Goal: Task Accomplishment & Management: Manage account settings

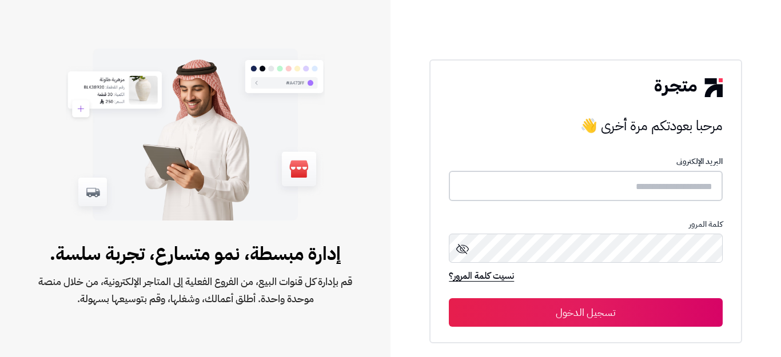
click at [662, 187] on input "text" at bounding box center [585, 186] width 273 height 30
type input "*"
type input "******"
click at [449, 298] on button "تسجيل الدخول" at bounding box center [585, 312] width 273 height 29
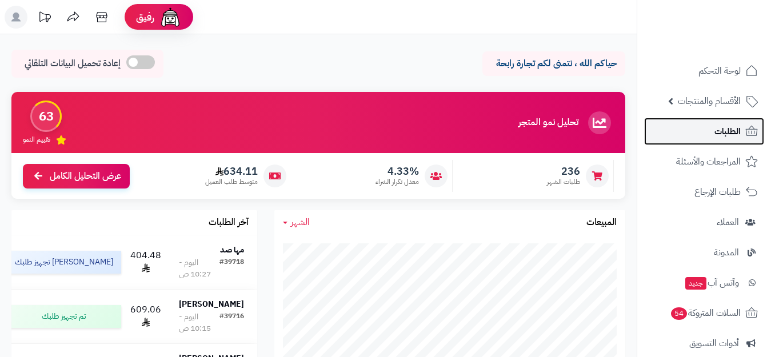
click at [705, 134] on link "الطلبات" at bounding box center [704, 131] width 120 height 27
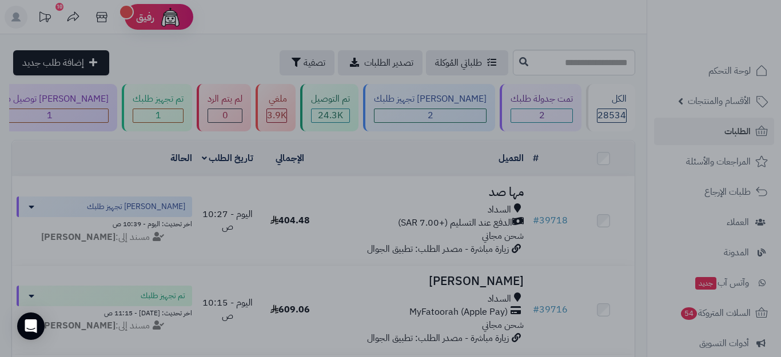
click at [279, 333] on div at bounding box center [390, 178] width 781 height 357
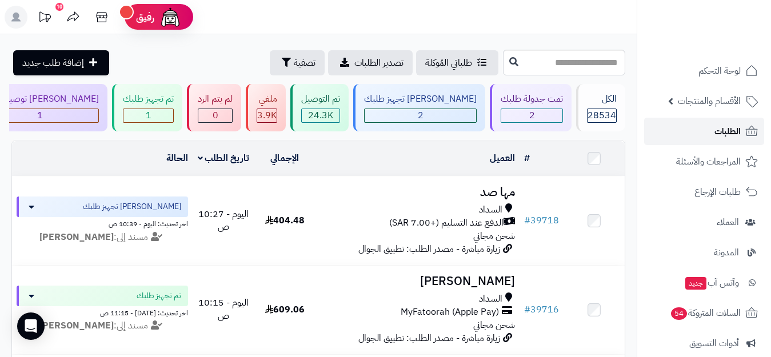
click at [712, 129] on link "الطلبات" at bounding box center [704, 131] width 120 height 27
click at [173, 115] on div "1" at bounding box center [148, 115] width 50 height 13
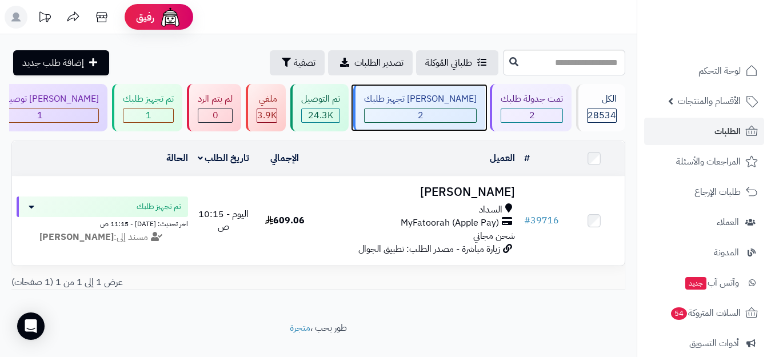
click at [453, 119] on div "2" at bounding box center [420, 115] width 111 height 13
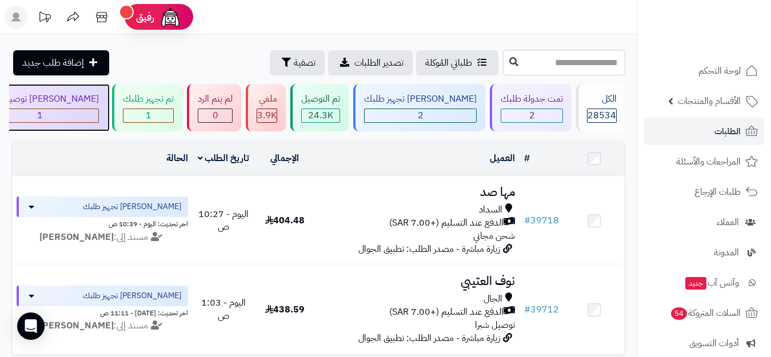
click at [98, 117] on div "1" at bounding box center [39, 115] width 117 height 13
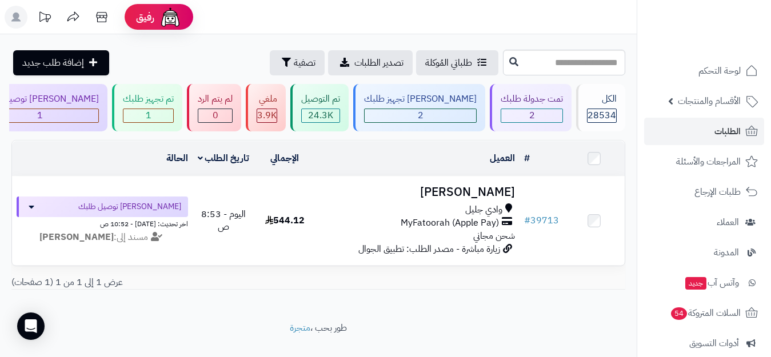
drag, startPoint x: 38, startPoint y: 2, endPoint x: 246, endPoint y: 7, distance: 207.6
click at [246, 7] on header "رفيق ! الطلبات معالجة مكتمل إرجاع المنتجات العملاء المتواجدون الان 29428 عملاء …" at bounding box center [385, 17] width 771 height 34
click at [717, 131] on span "الطلبات" at bounding box center [728, 131] width 26 height 16
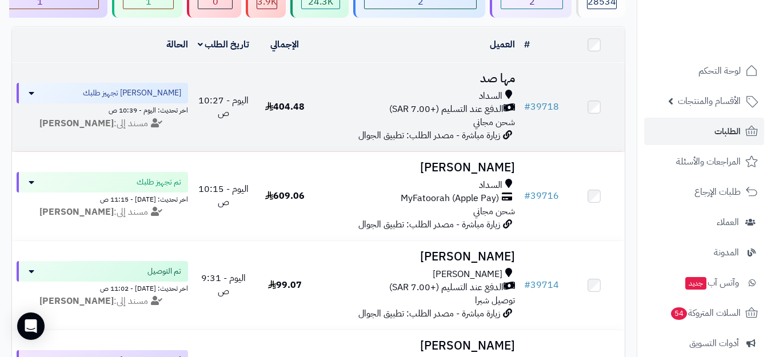
scroll to position [114, 0]
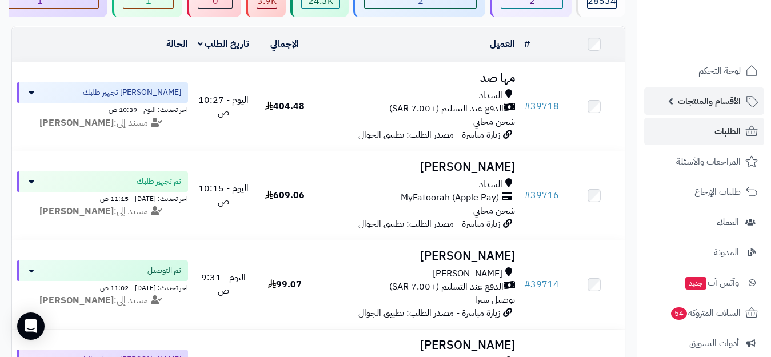
click at [714, 102] on span "الأقسام والمنتجات" at bounding box center [709, 101] width 63 height 16
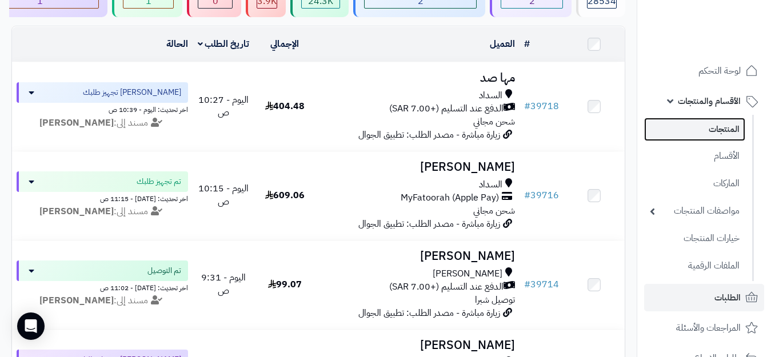
click at [723, 127] on link "المنتجات" at bounding box center [694, 129] width 101 height 23
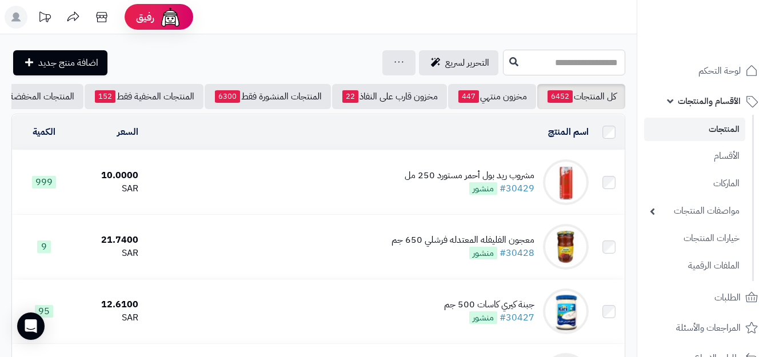
click at [606, 69] on input "text" at bounding box center [564, 63] width 122 height 26
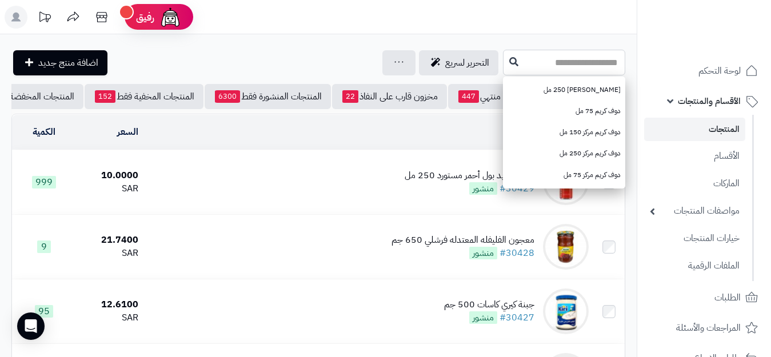
type input "*"
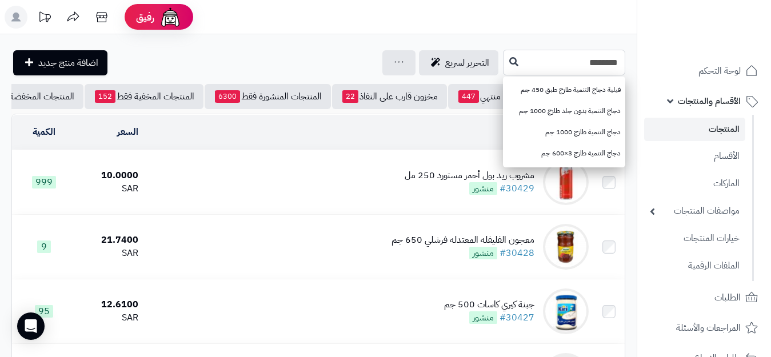
type input "********"
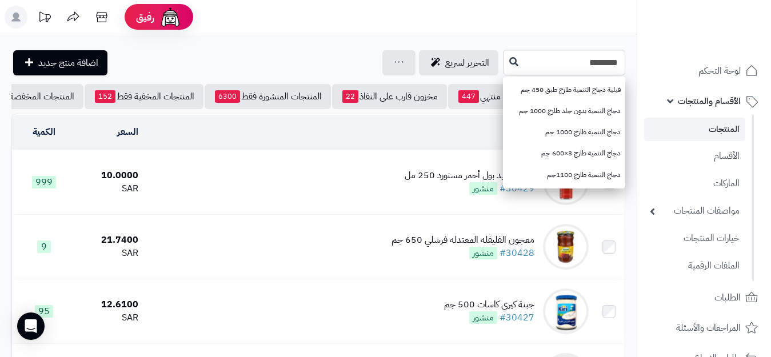
click at [723, 97] on span "الأقسام والمنتجات" at bounding box center [709, 101] width 63 height 16
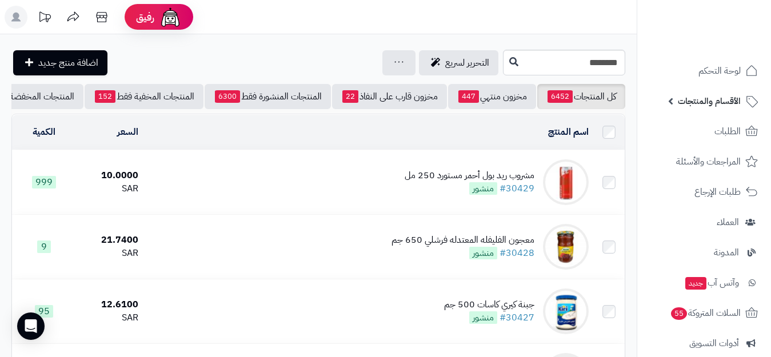
click at [729, 99] on span "الأقسام والمنتجات" at bounding box center [709, 101] width 63 height 16
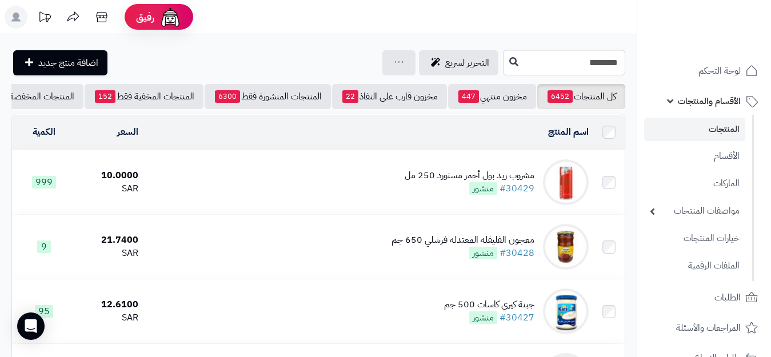
click at [732, 133] on link "المنتجات" at bounding box center [694, 129] width 101 height 23
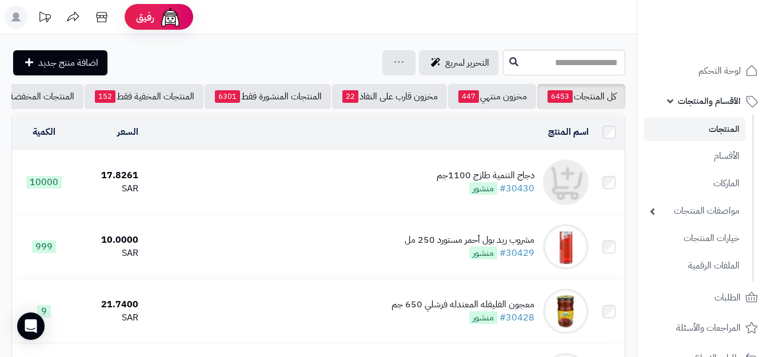
click at [526, 181] on div "دجاج التنمية طازج 1100جم" at bounding box center [486, 175] width 98 height 13
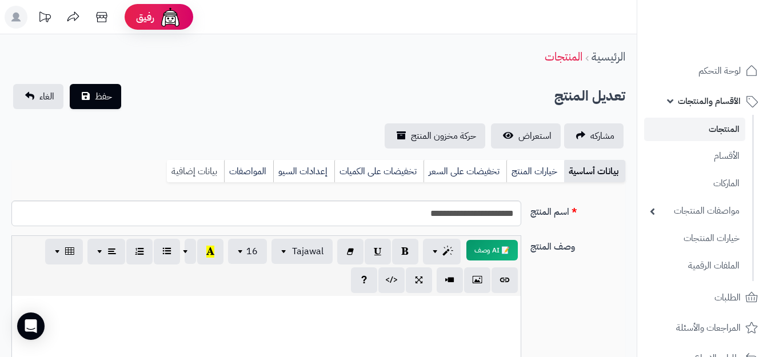
click at [203, 173] on link "بيانات إضافية" at bounding box center [195, 171] width 57 height 23
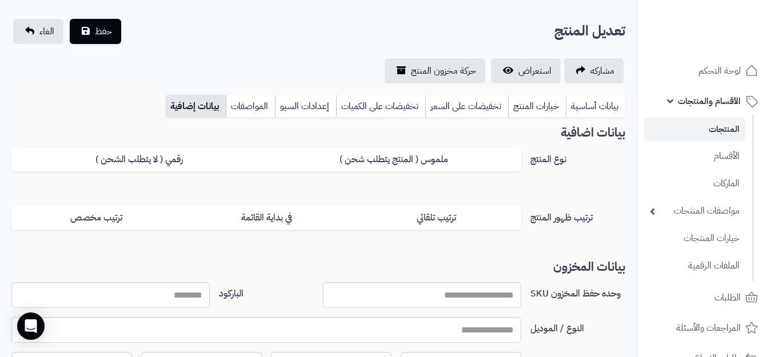
scroll to position [171, 0]
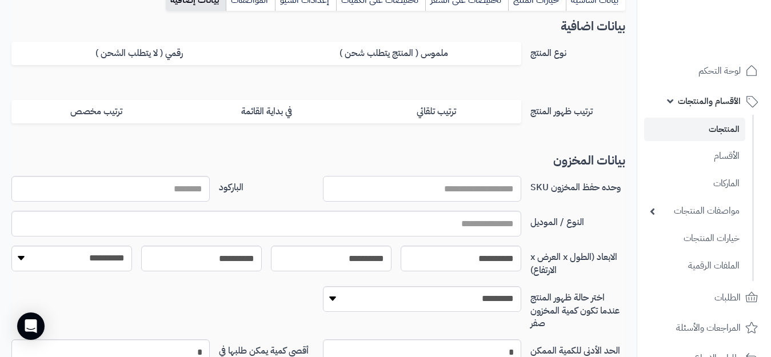
click at [494, 189] on input "وحده حفظ المخزون SKU" at bounding box center [422, 189] width 198 height 26
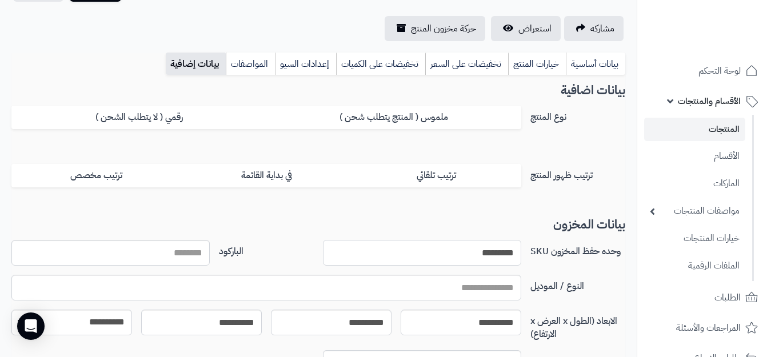
scroll to position [0, 0]
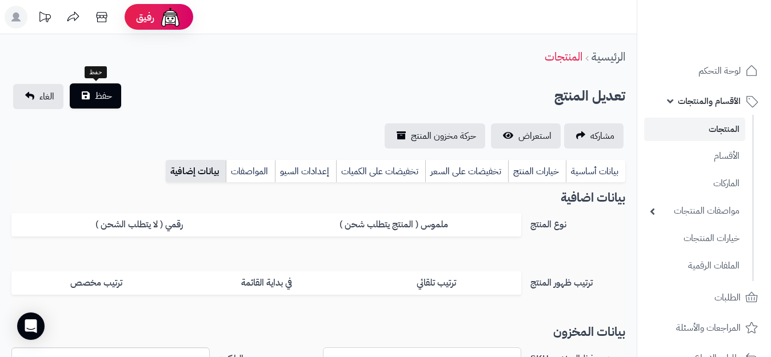
type input "*********"
click at [106, 103] on button "حفظ" at bounding box center [95, 95] width 51 height 25
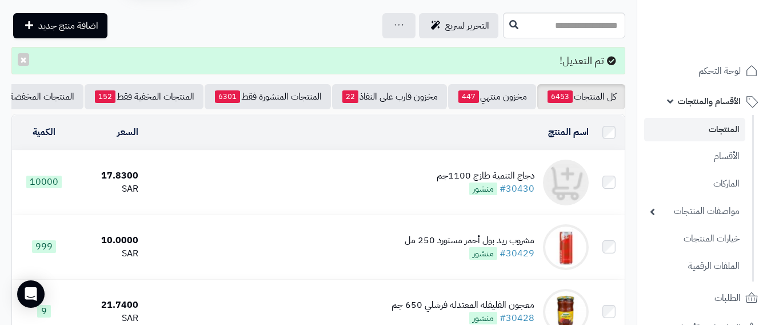
scroll to position [57, 0]
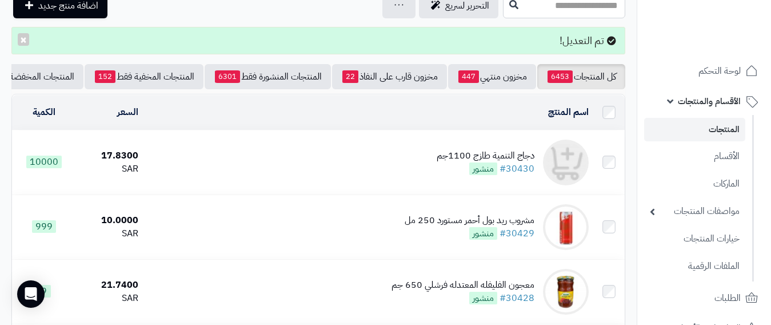
click at [506, 159] on div "دجاج التنمية طازج 1100جم" at bounding box center [486, 155] width 98 height 13
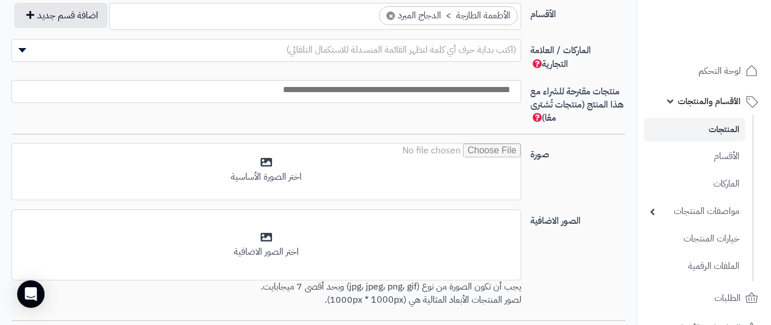
scroll to position [743, 0]
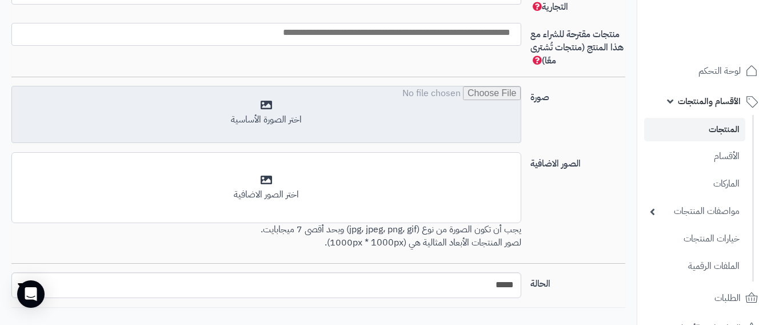
click at [316, 110] on input "file" at bounding box center [266, 114] width 509 height 57
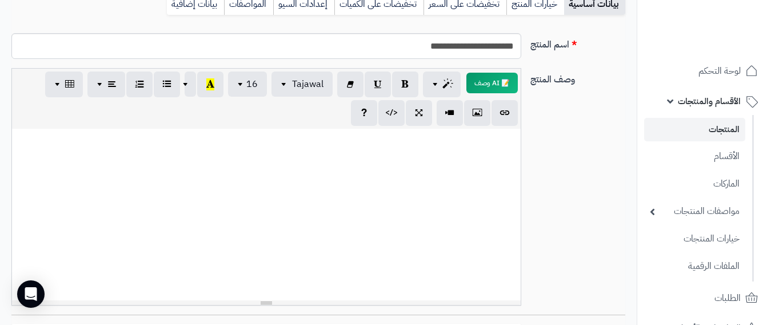
scroll to position [0, 0]
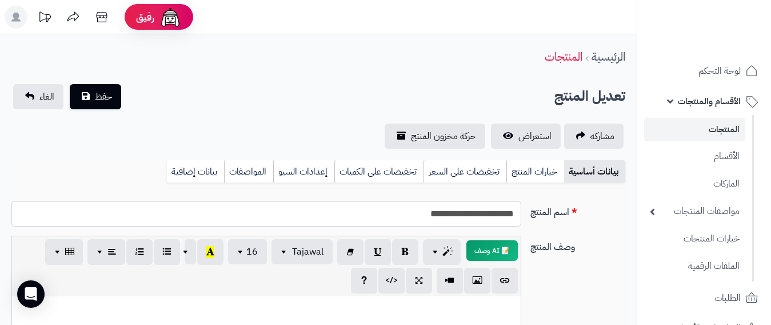
click at [735, 129] on link "المنتجات" at bounding box center [694, 129] width 101 height 23
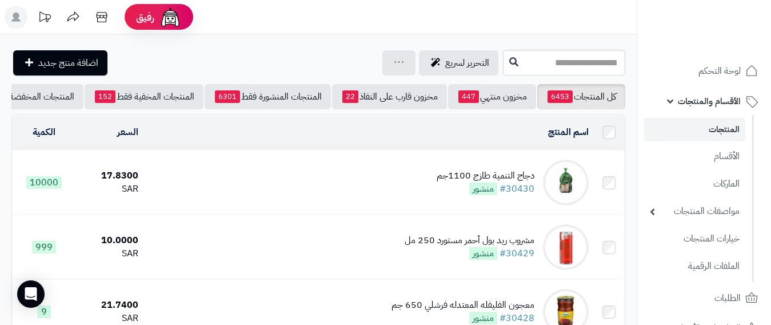
click at [735, 129] on link "المنتجات" at bounding box center [694, 129] width 101 height 23
click at [562, 63] on input "text" at bounding box center [564, 63] width 122 height 26
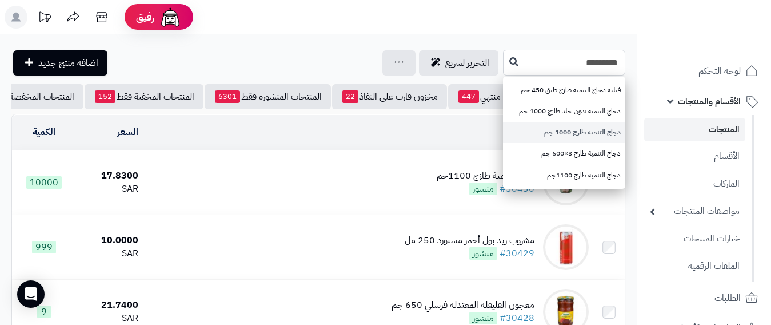
type input "*********"
click at [584, 134] on link "دجاج التنمية طازج 1000 جم" at bounding box center [564, 132] width 122 height 21
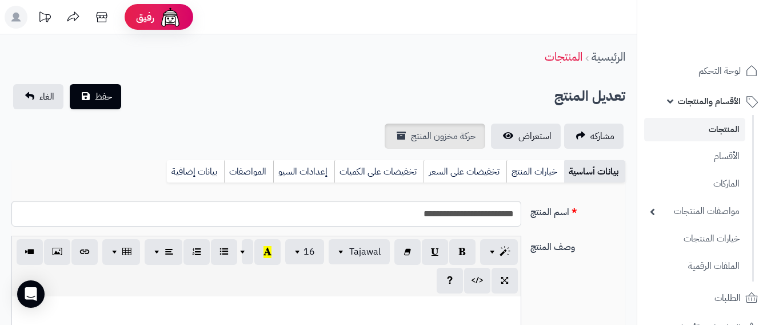
scroll to position [0, 10]
click at [203, 167] on link "بيانات إضافية" at bounding box center [195, 171] width 57 height 23
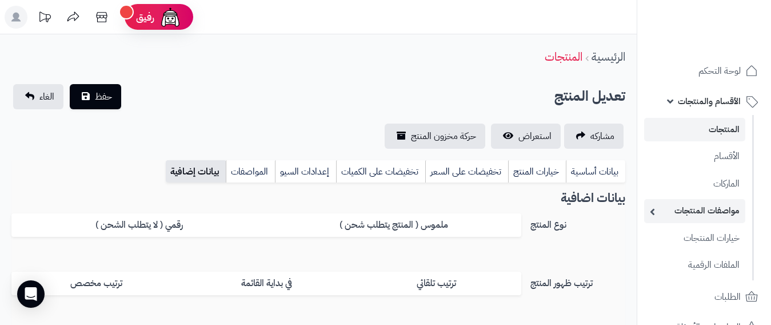
scroll to position [114, 0]
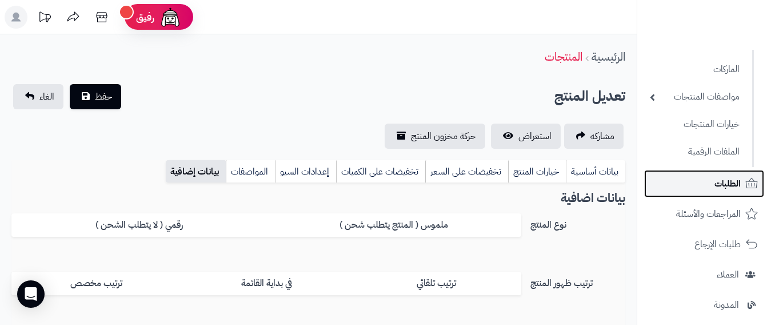
click at [743, 182] on link "الطلبات" at bounding box center [704, 183] width 120 height 27
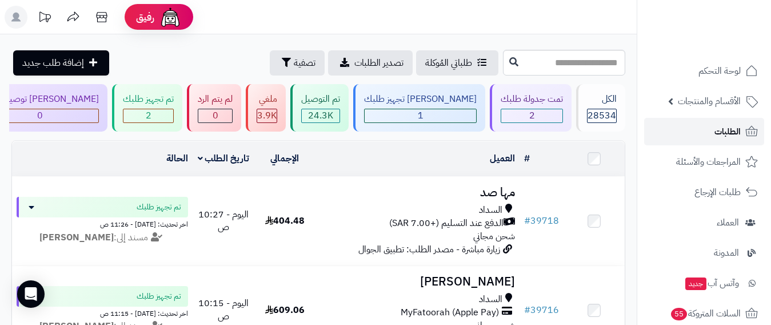
click at [713, 130] on link "الطلبات" at bounding box center [704, 131] width 120 height 27
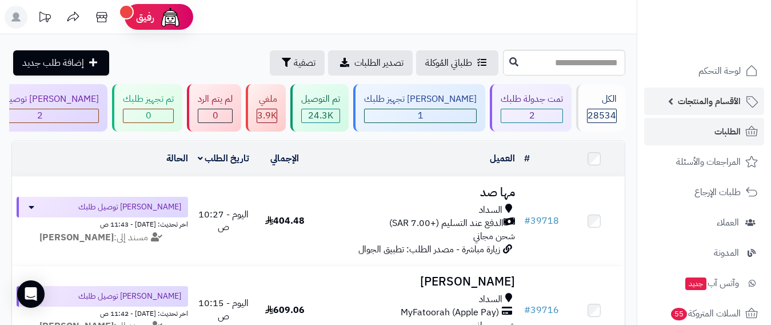
click at [736, 106] on span "الأقسام والمنتجات" at bounding box center [709, 101] width 63 height 16
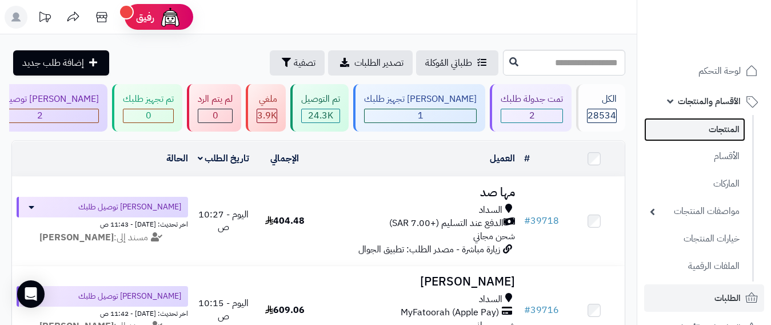
click at [735, 126] on link "المنتجات" at bounding box center [694, 129] width 101 height 23
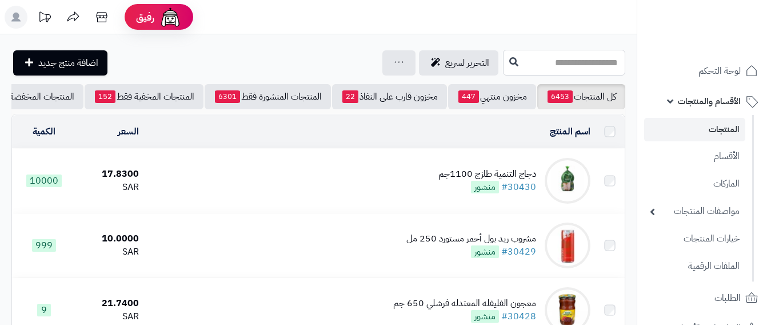
click at [589, 65] on input "text" at bounding box center [564, 63] width 122 height 26
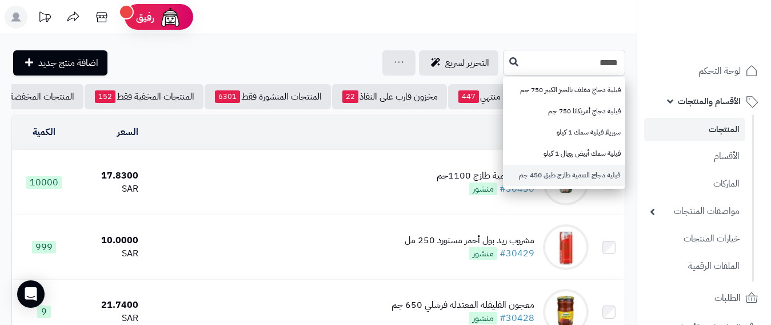
type input "*****"
click at [611, 179] on link "فيلية دجاج التنمية طازج طبق 450 جم" at bounding box center [564, 175] width 122 height 21
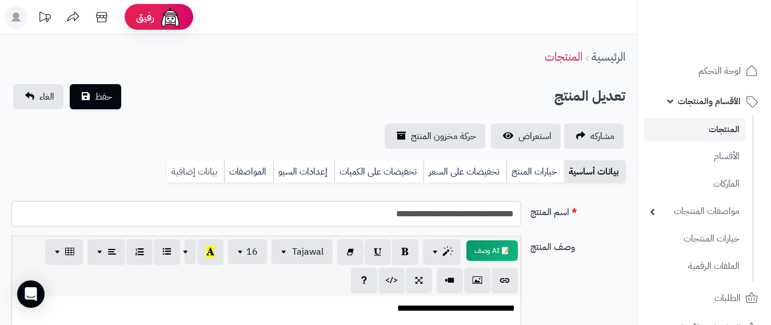
click at [207, 167] on link "بيانات إضافية" at bounding box center [195, 171] width 57 height 23
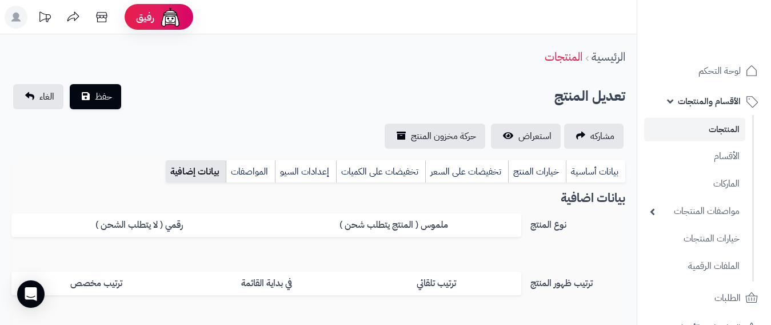
click at [696, 97] on span "الأقسام والمنتجات" at bounding box center [709, 101] width 63 height 16
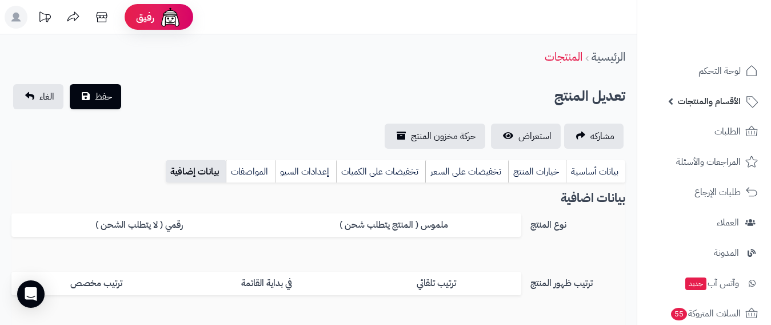
click at [708, 105] on span "الأقسام والمنتجات" at bounding box center [709, 101] width 63 height 16
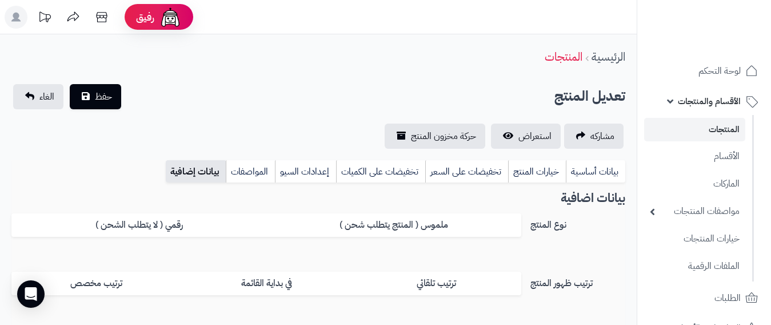
click at [708, 128] on link "المنتجات" at bounding box center [694, 129] width 101 height 23
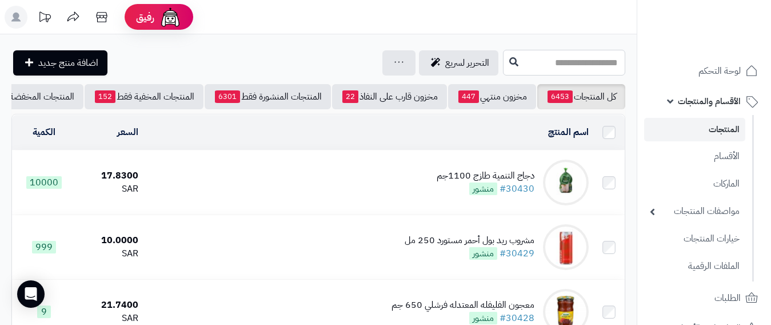
click at [584, 63] on input "text" at bounding box center [564, 63] width 122 height 26
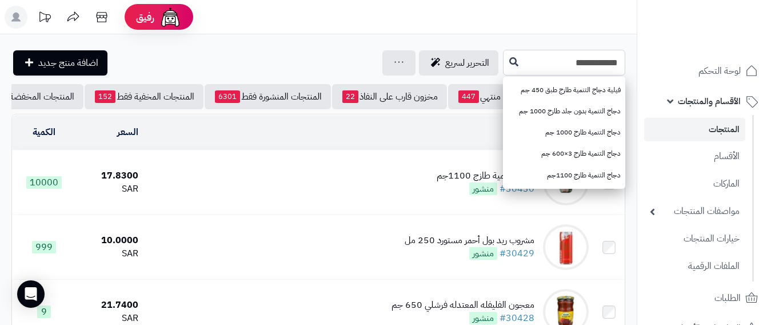
type input "**********"
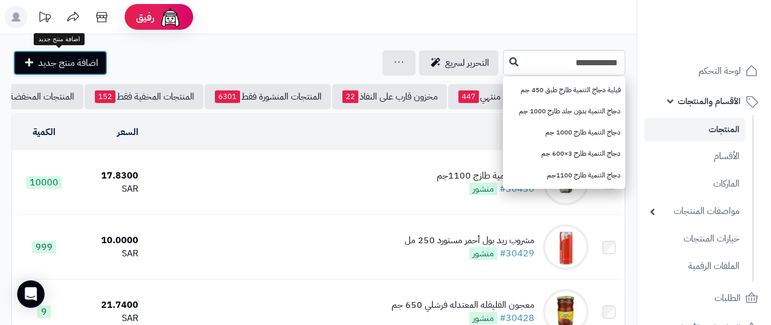
click at [41, 62] on span "اضافة منتج جديد" at bounding box center [68, 63] width 60 height 14
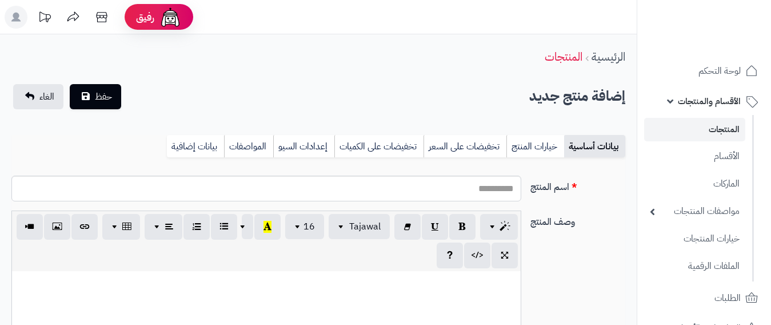
select select
click at [457, 185] on input "اسم المنتج" at bounding box center [266, 188] width 510 height 26
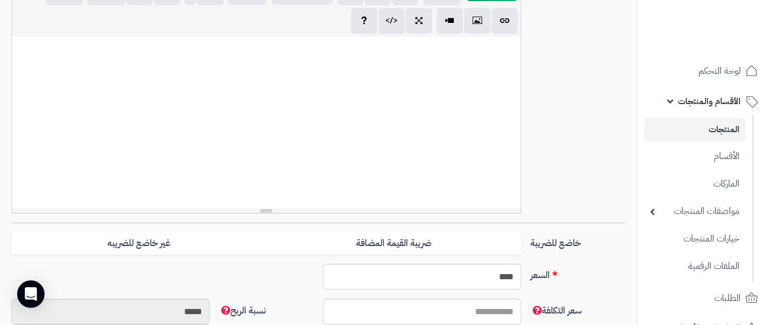
scroll to position [343, 0]
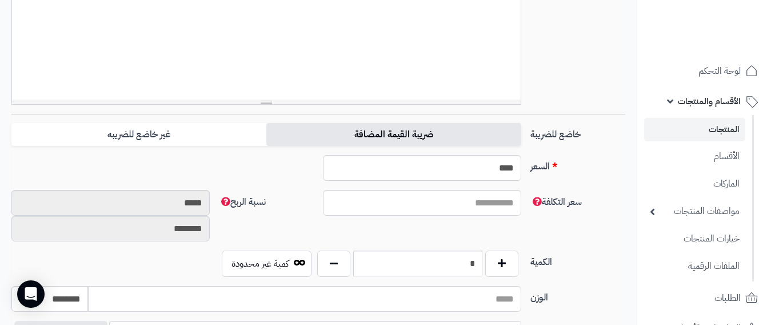
type input "**********"
click at [457, 142] on label "ضريبة القيمة المضافة" at bounding box center [393, 134] width 255 height 23
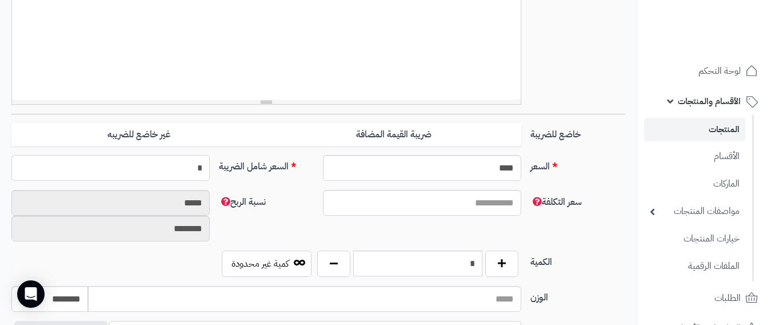
click at [163, 167] on input "*" at bounding box center [110, 168] width 198 height 26
type input "*****"
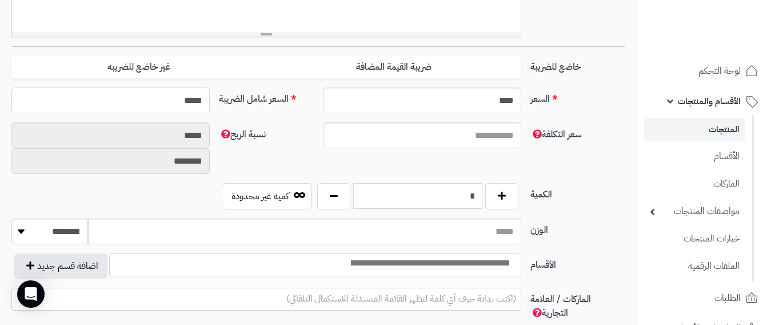
scroll to position [514, 0]
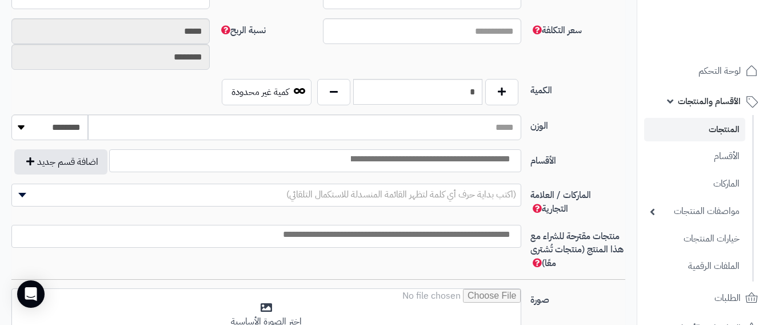
type input "**********"
type input "*****"
click at [460, 97] on input "*" at bounding box center [418, 92] width 130 height 26
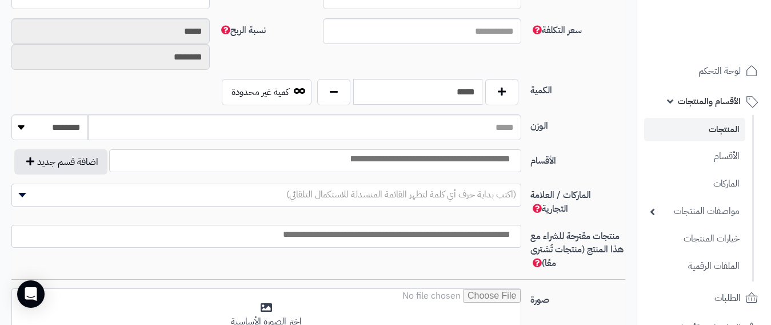
type input "*****"
click at [488, 160] on input "search" at bounding box center [430, 159] width 176 height 13
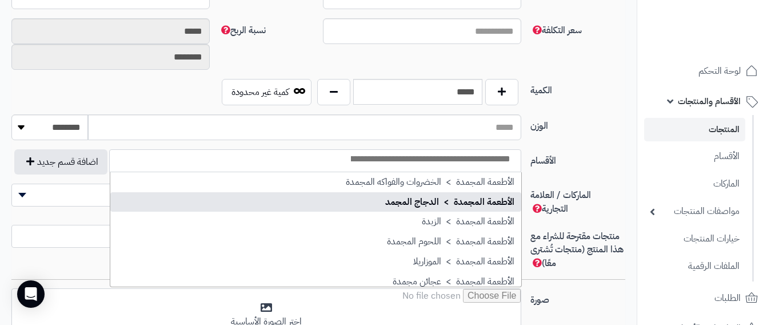
scroll to position [57, 0]
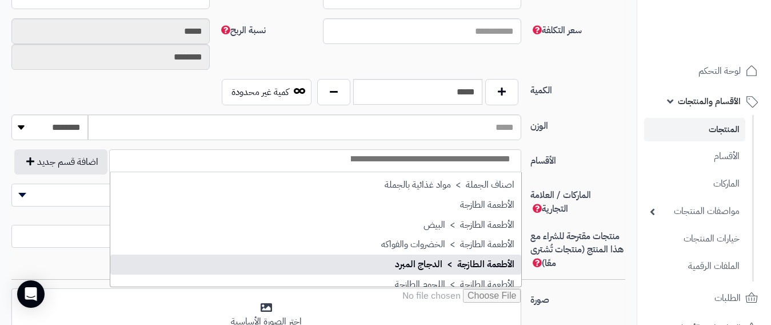
select select "***"
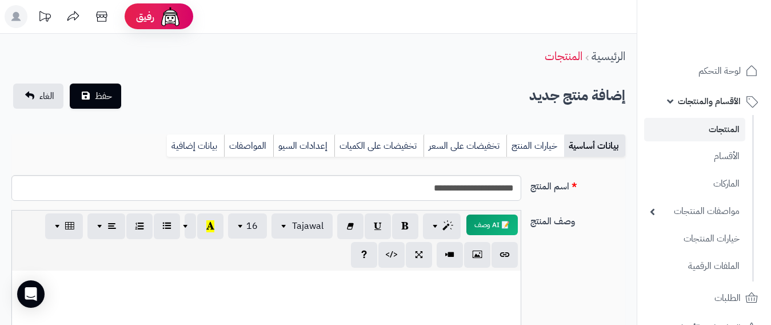
scroll to position [0, 0]
click at [182, 149] on link "بيانات إضافية" at bounding box center [195, 146] width 57 height 23
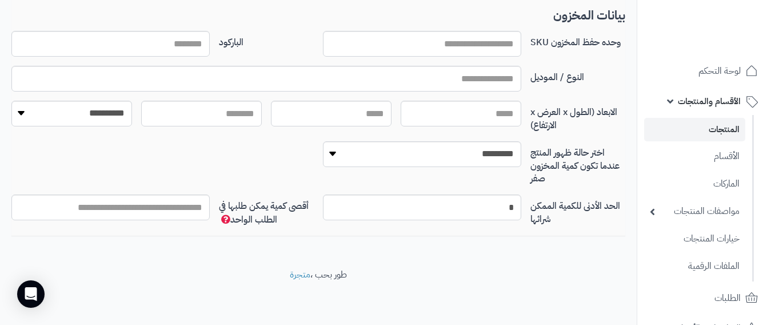
scroll to position [292, 0]
click at [481, 45] on input "وحده حفظ المخزون SKU" at bounding box center [422, 43] width 198 height 26
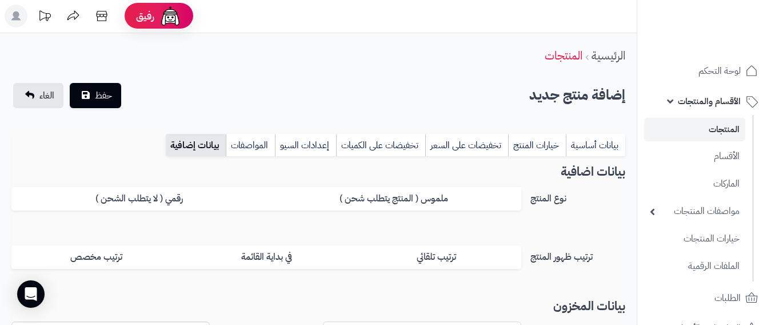
scroll to position [0, 0]
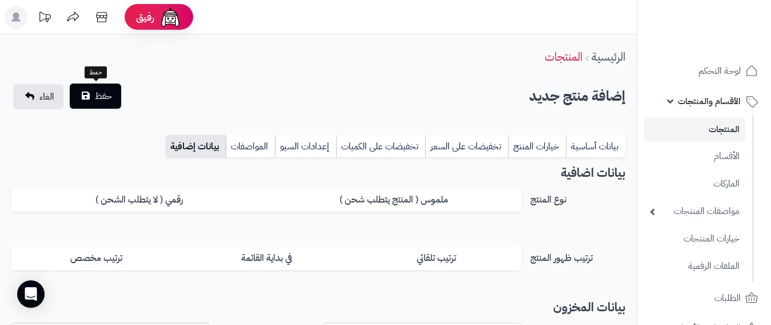
type input "*********"
click at [110, 96] on span "حفظ" at bounding box center [103, 96] width 17 height 14
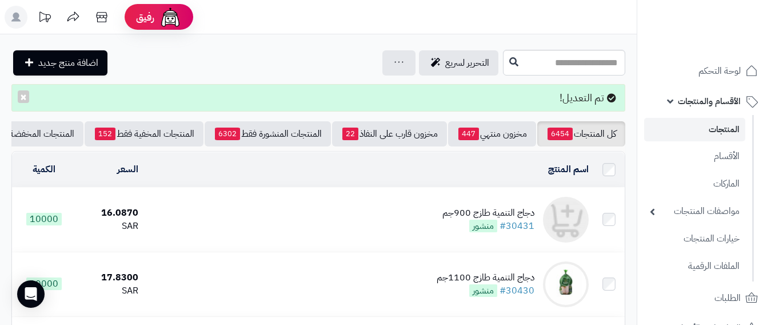
click at [731, 122] on link "المنتجات" at bounding box center [694, 129] width 101 height 23
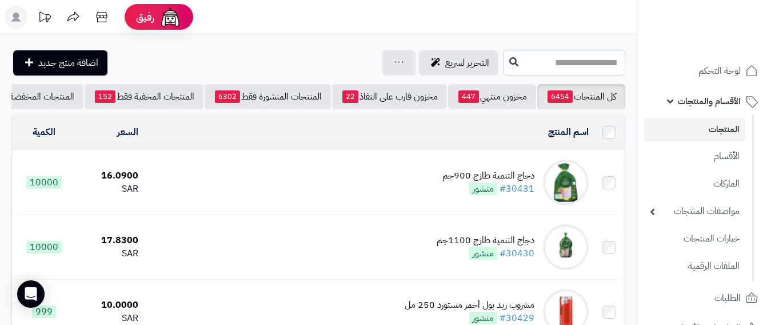
click at [522, 182] on div "دجاج التنمية طازج 900جم" at bounding box center [488, 175] width 92 height 13
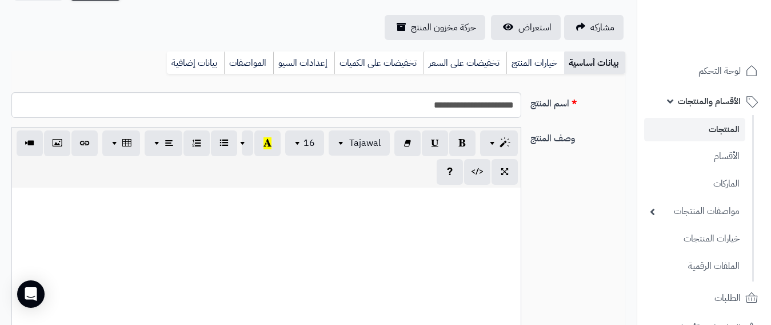
scroll to position [114, 0]
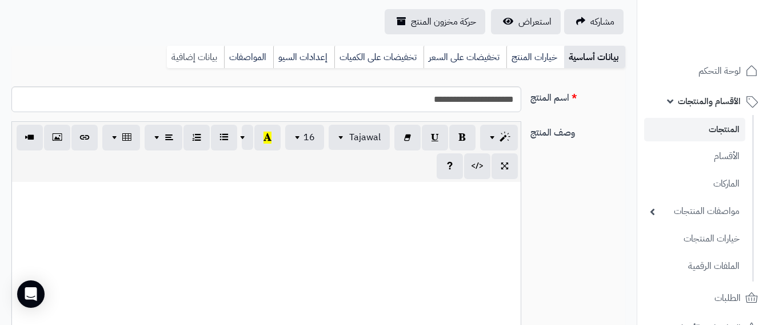
click at [206, 57] on link "بيانات إضافية" at bounding box center [195, 57] width 57 height 23
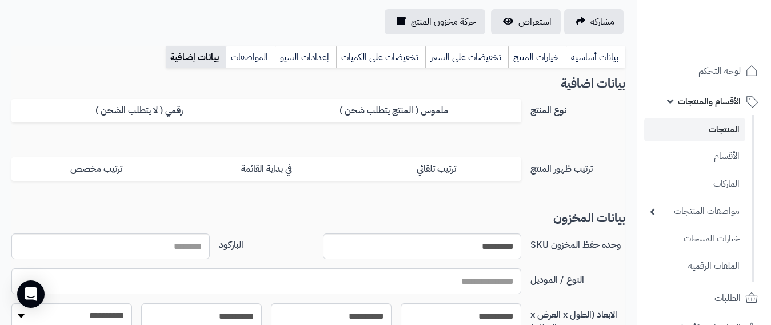
click at [723, 127] on link "المنتجات" at bounding box center [694, 129] width 101 height 23
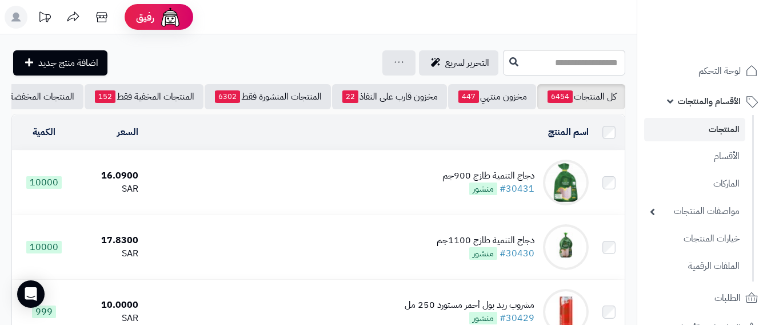
click at [732, 130] on link "المنتجات" at bounding box center [694, 129] width 101 height 23
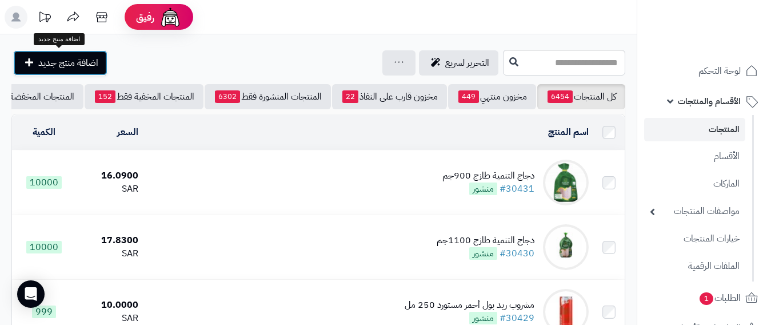
click at [64, 59] on span "اضافة منتج جديد" at bounding box center [68, 63] width 60 height 14
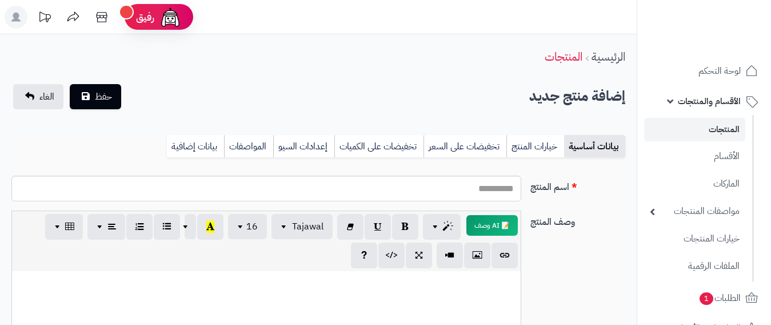
select select
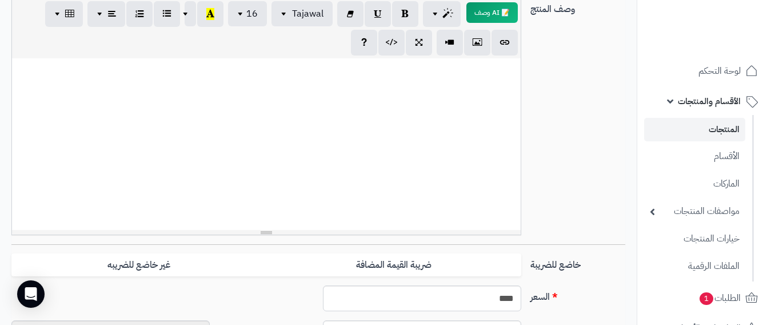
scroll to position [286, 0]
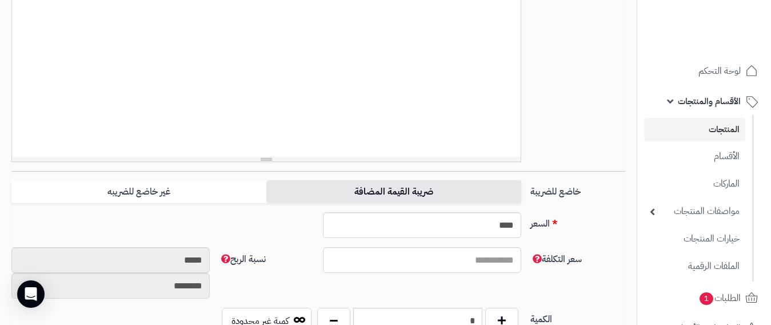
type input "**********"
click at [398, 187] on label "ضريبة القيمة المضافة" at bounding box center [393, 191] width 255 height 23
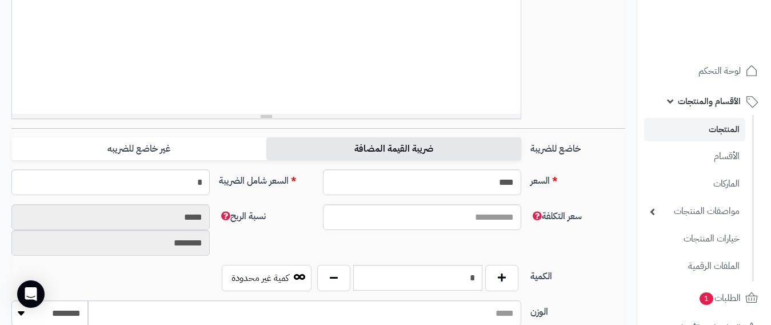
scroll to position [400, 0]
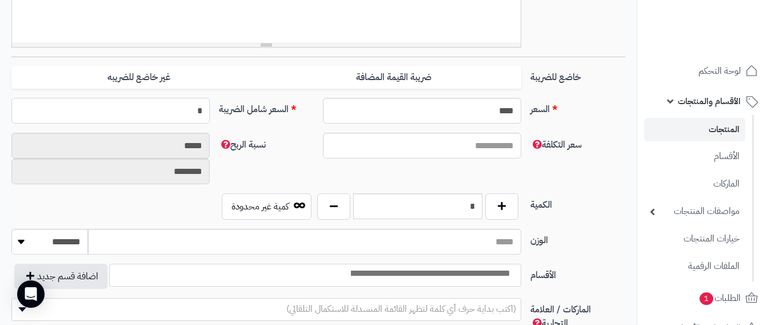
click at [193, 110] on input "*" at bounding box center [110, 111] width 198 height 26
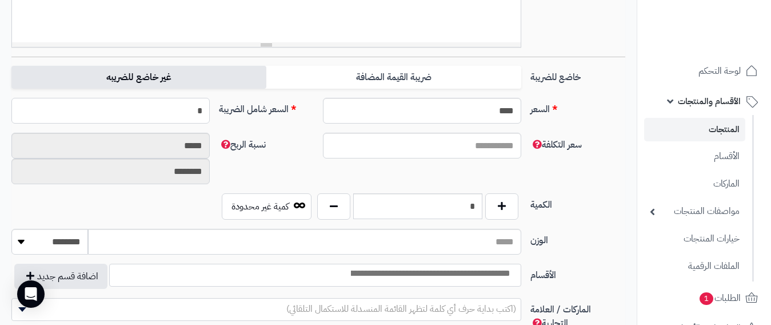
type input "**"
type input "**********"
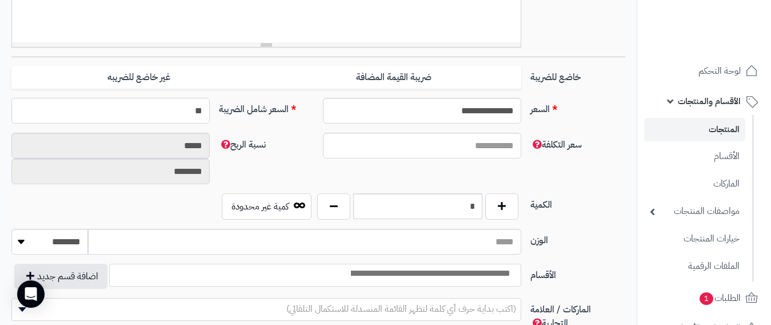
type input "**"
click at [437, 201] on input "*" at bounding box center [418, 206] width 130 height 26
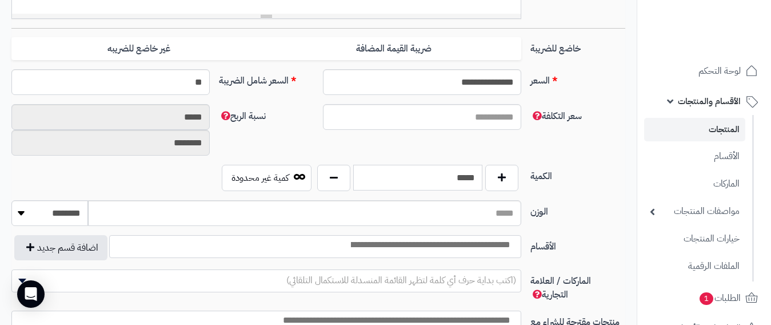
scroll to position [457, 0]
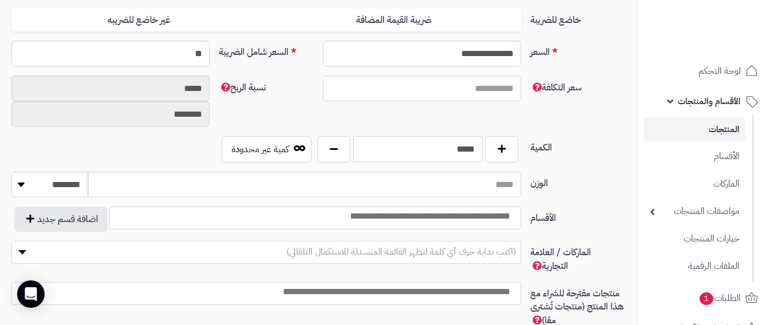
type input "*****"
click at [475, 225] on span at bounding box center [315, 217] width 412 height 23
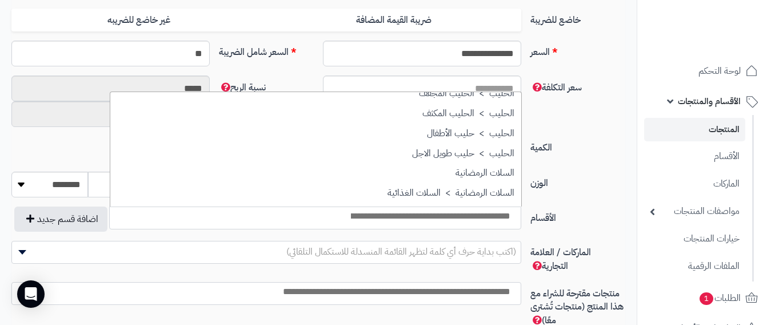
scroll to position [629, 0]
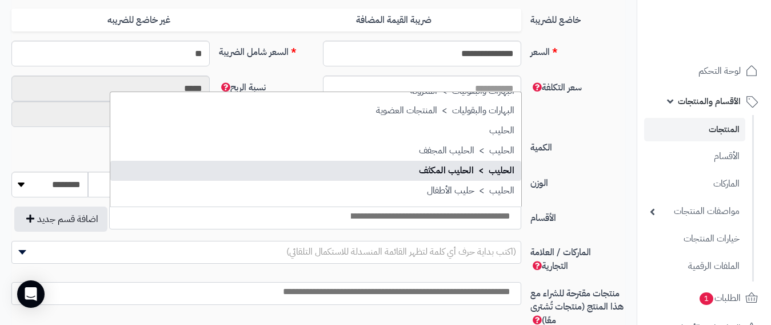
click at [592, 173] on label "الوزن" at bounding box center [578, 180] width 104 height 18
click at [521, 173] on input "الوزن" at bounding box center [304, 184] width 433 height 26
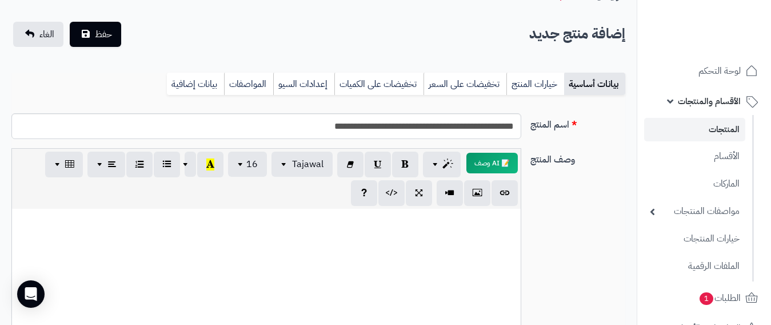
scroll to position [57, 0]
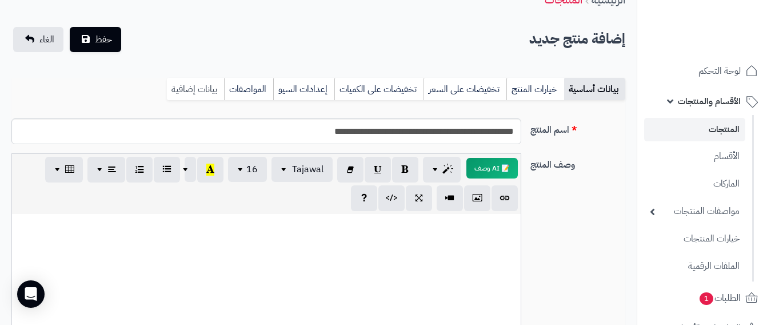
click at [187, 83] on link "بيانات إضافية" at bounding box center [195, 89] width 57 height 23
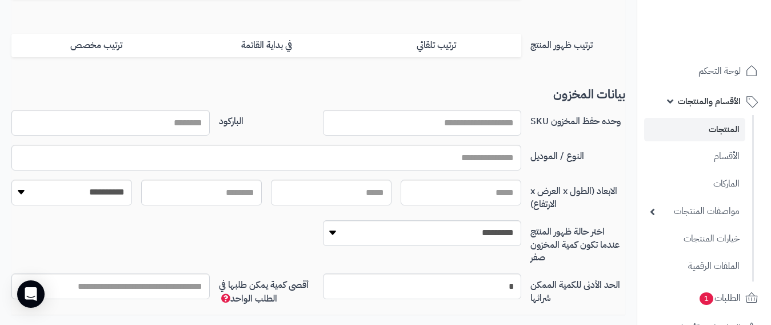
scroll to position [229, 0]
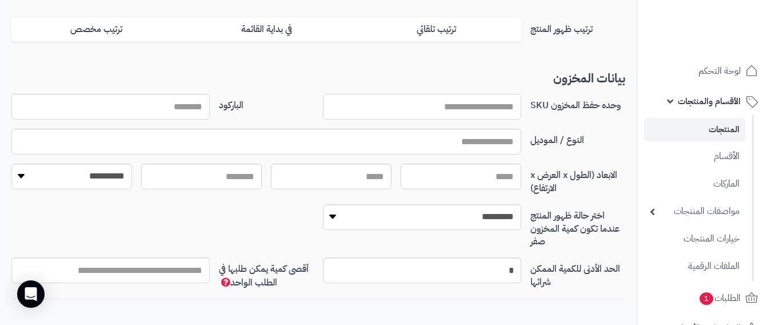
click at [497, 107] on input "وحده حفظ المخزون SKU" at bounding box center [422, 107] width 198 height 26
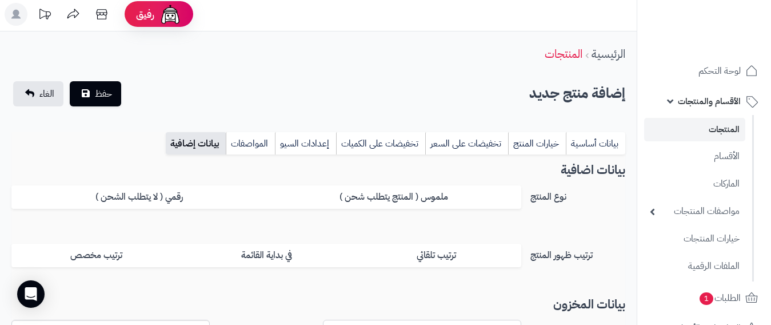
scroll to position [0, 0]
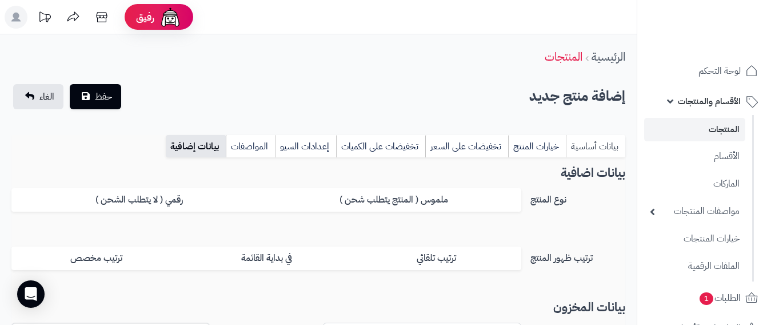
type input "*********"
click at [601, 145] on link "بيانات أساسية" at bounding box center [595, 146] width 59 height 23
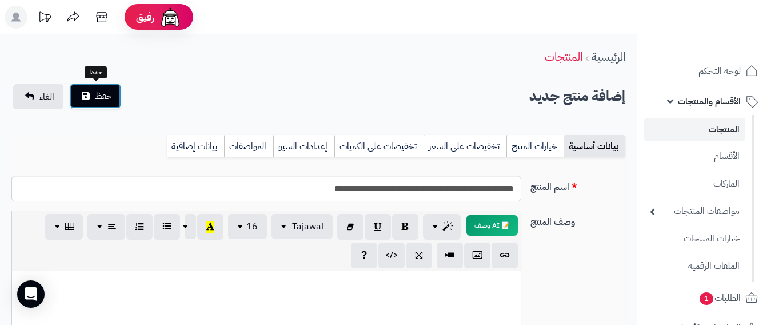
click at [93, 95] on button "حفظ" at bounding box center [95, 95] width 51 height 25
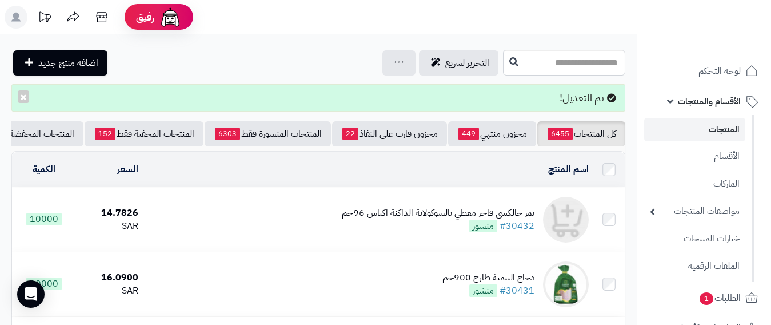
click at [721, 107] on span "الأقسام والمنتجات" at bounding box center [709, 101] width 63 height 16
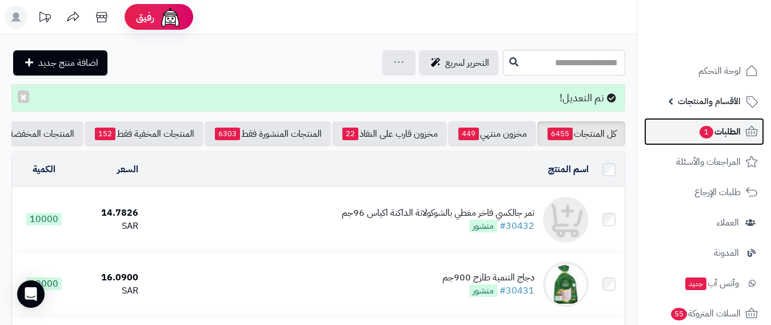
click at [726, 126] on span "الطلبات 1" at bounding box center [720, 131] width 42 height 16
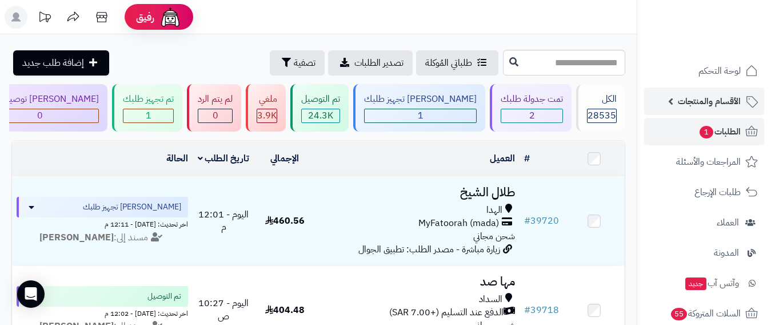
click at [719, 102] on span "الأقسام والمنتجات" at bounding box center [709, 101] width 63 height 16
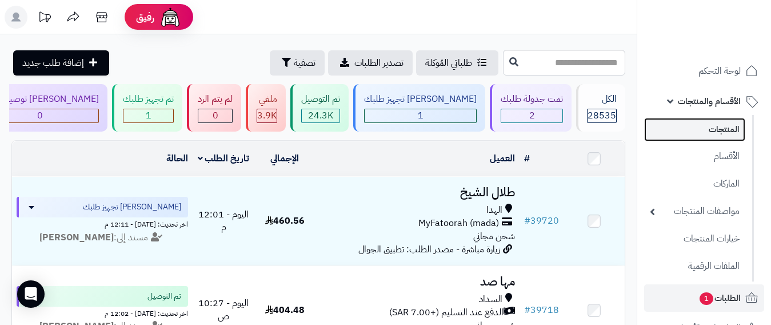
click at [721, 129] on link "المنتجات" at bounding box center [694, 129] width 101 height 23
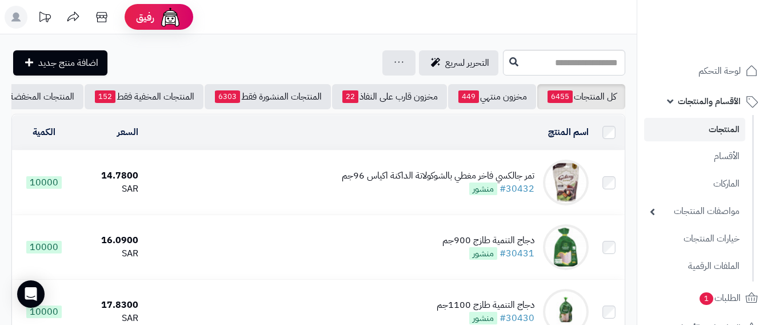
click at [705, 105] on span "الأقسام والمنتجات" at bounding box center [709, 101] width 63 height 16
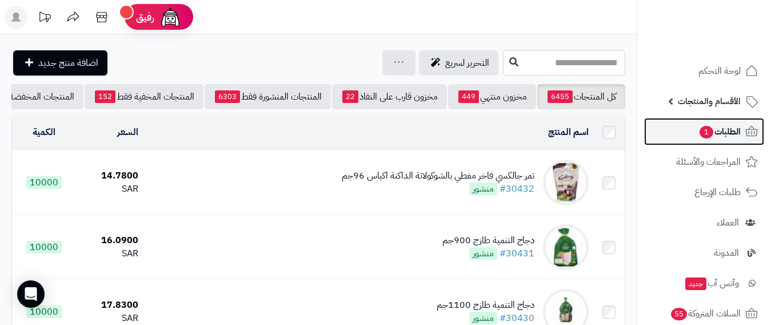
click at [709, 130] on span "1" at bounding box center [707, 132] width 14 height 13
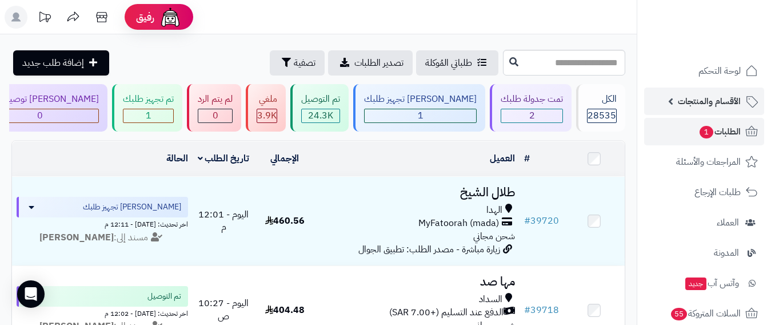
click at [721, 94] on span "الأقسام والمنتجات" at bounding box center [709, 101] width 63 height 16
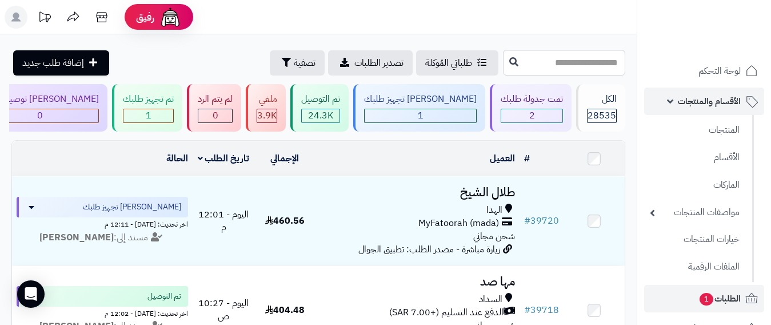
click at [709, 101] on span "الأقسام والمنتجات" at bounding box center [709, 101] width 63 height 16
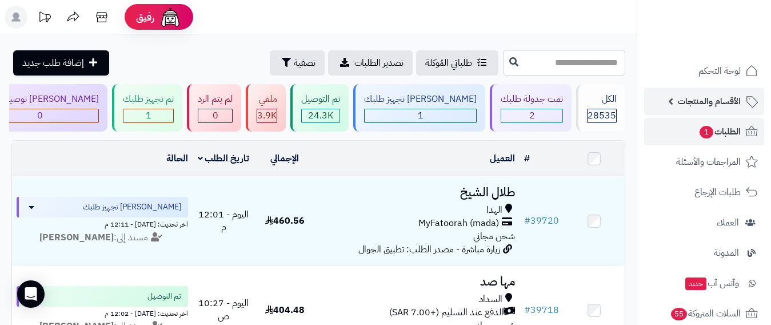
click at [711, 103] on span "الأقسام والمنتجات" at bounding box center [709, 101] width 63 height 16
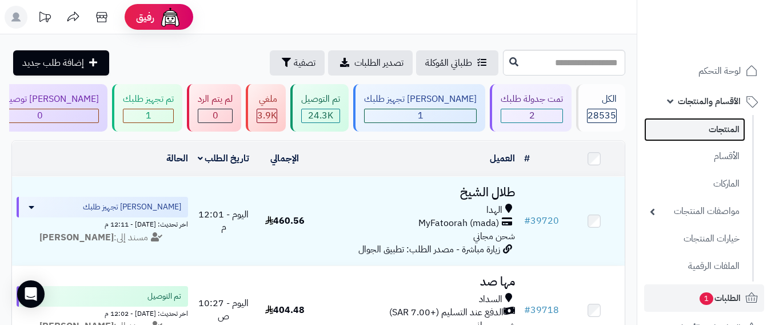
click at [723, 126] on link "المنتجات" at bounding box center [694, 129] width 101 height 23
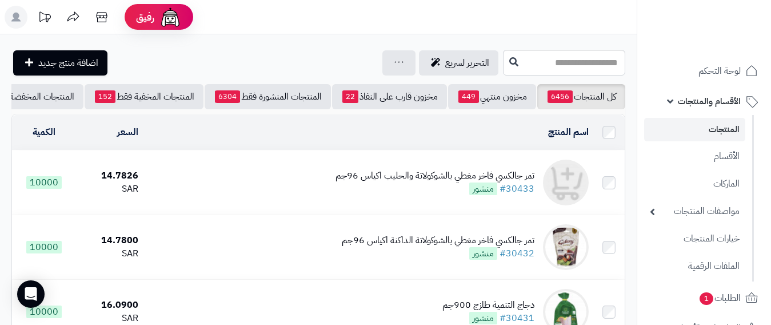
click at [522, 182] on div "تمر جالكسي فاخر مغطي بالشوكولاتة والحليب اكياس 96جم" at bounding box center [435, 175] width 199 height 13
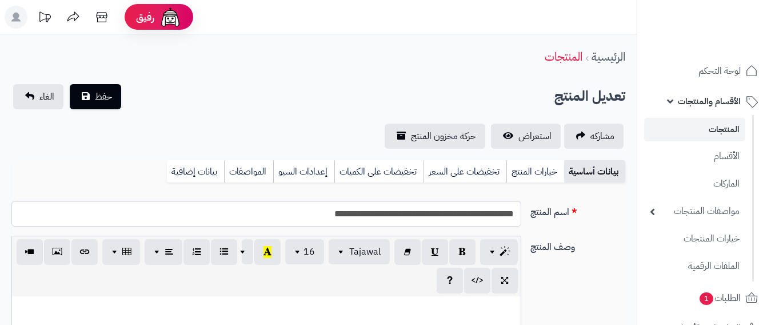
select select
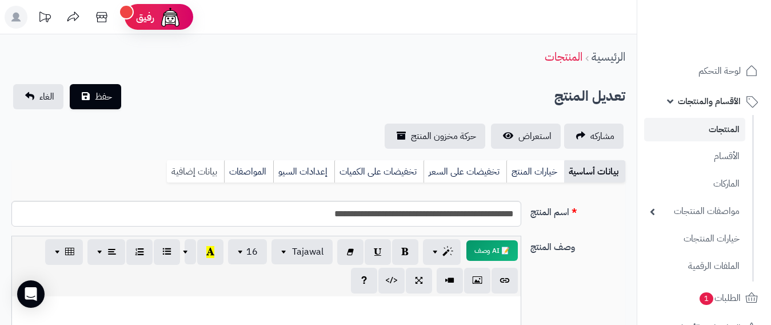
click at [207, 170] on link "بيانات إضافية" at bounding box center [195, 171] width 57 height 23
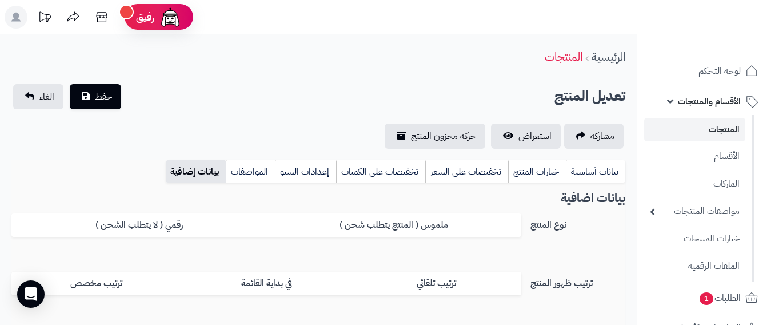
scroll to position [229, 0]
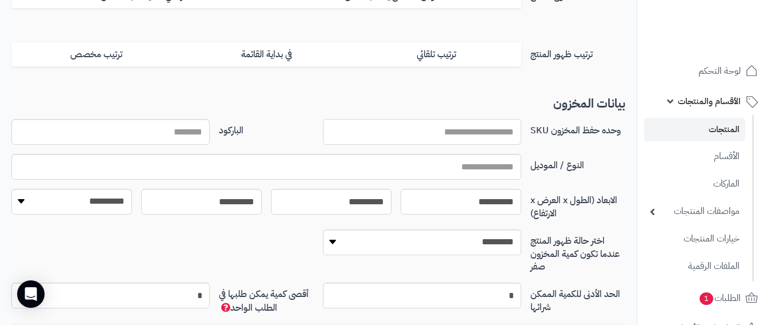
click at [476, 127] on input "وحده حفظ المخزون SKU" at bounding box center [422, 132] width 198 height 26
type input "*********"
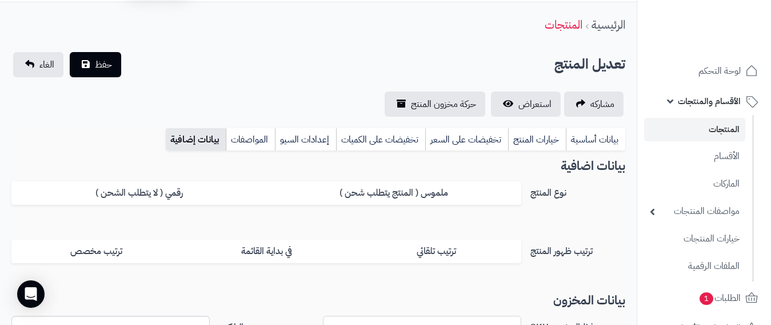
scroll to position [31, 0]
click at [114, 62] on button "حفظ" at bounding box center [95, 64] width 51 height 25
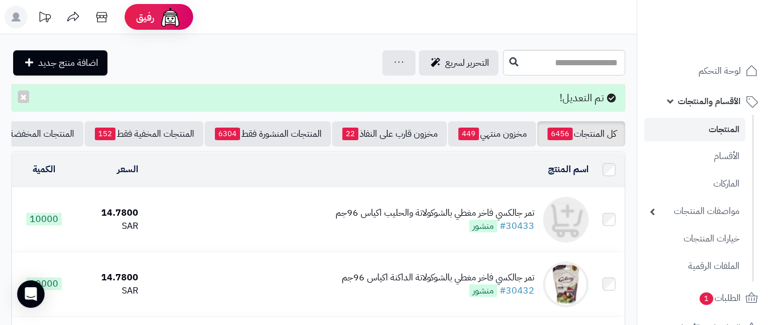
click at [717, 104] on span "الأقسام والمنتجات" at bounding box center [709, 101] width 63 height 16
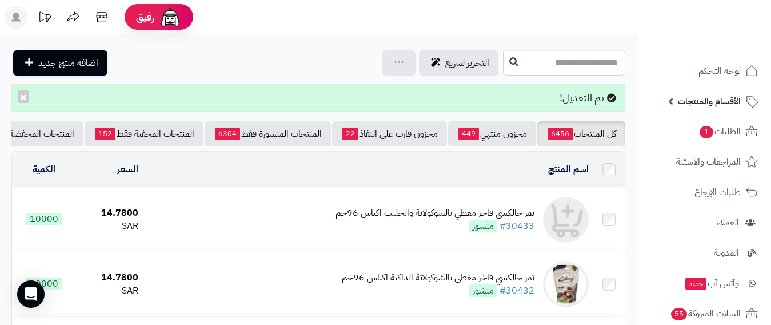
click at [717, 106] on span "الأقسام والمنتجات" at bounding box center [709, 101] width 63 height 16
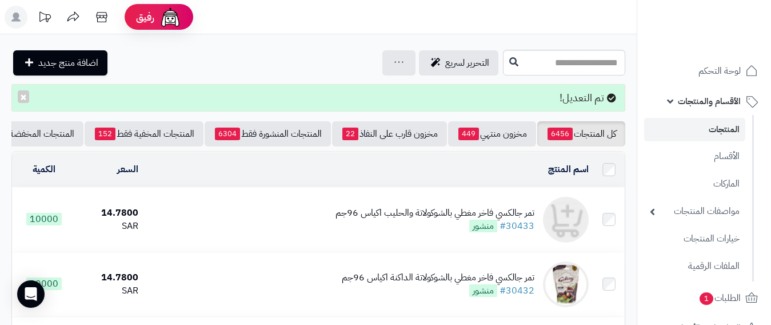
click at [723, 126] on link "المنتجات" at bounding box center [694, 129] width 101 height 23
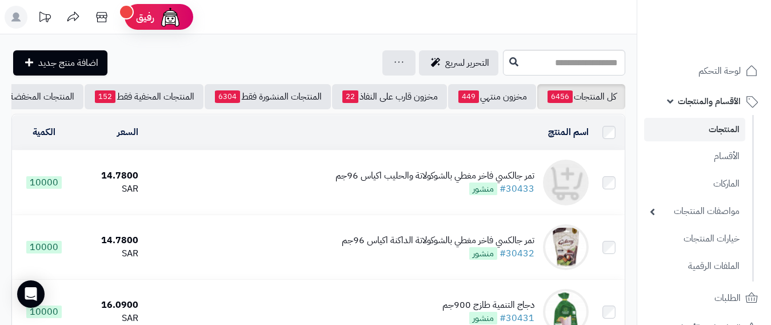
click at [723, 126] on link "المنتجات" at bounding box center [694, 129] width 101 height 23
click at [731, 131] on link "المنتجات" at bounding box center [694, 129] width 101 height 23
click at [564, 63] on input "text" at bounding box center [564, 63] width 122 height 26
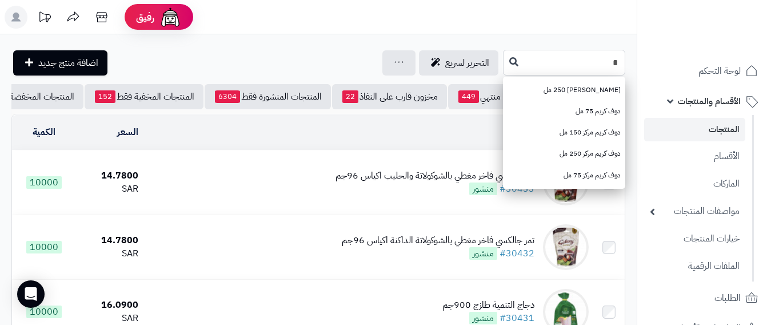
type input "*"
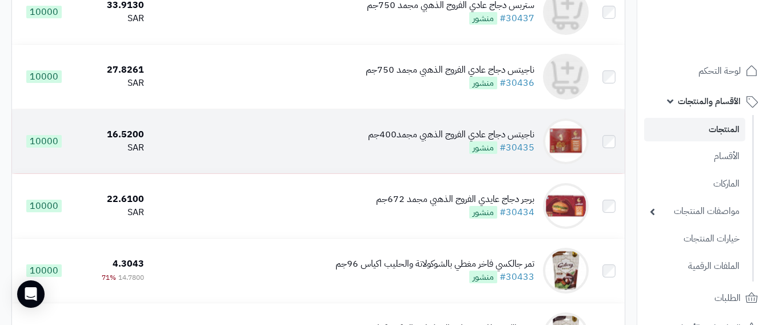
scroll to position [171, 0]
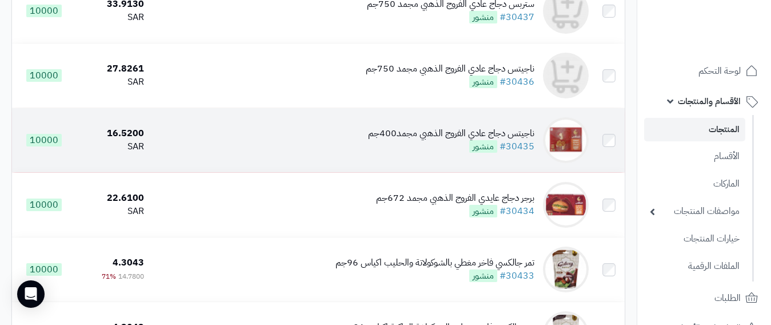
click at [506, 139] on div "ناجيتس دجاج عادي الفروج الذهبي مجمد400جم" at bounding box center [451, 133] width 166 height 13
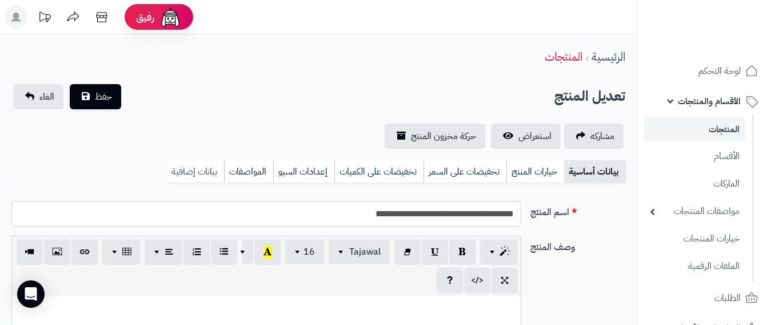
click at [197, 173] on link "بيانات إضافية" at bounding box center [195, 171] width 57 height 23
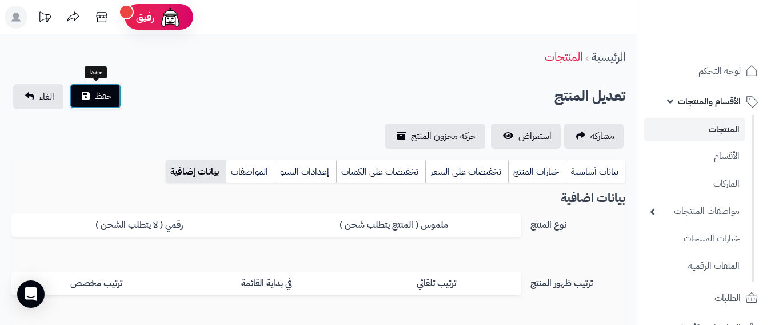
click at [114, 89] on button "حفظ" at bounding box center [95, 95] width 51 height 25
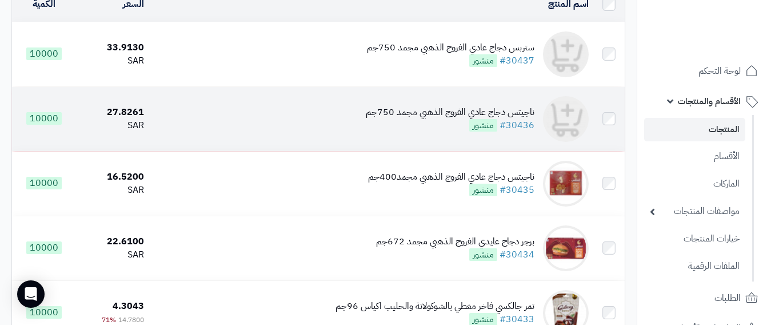
scroll to position [229, 0]
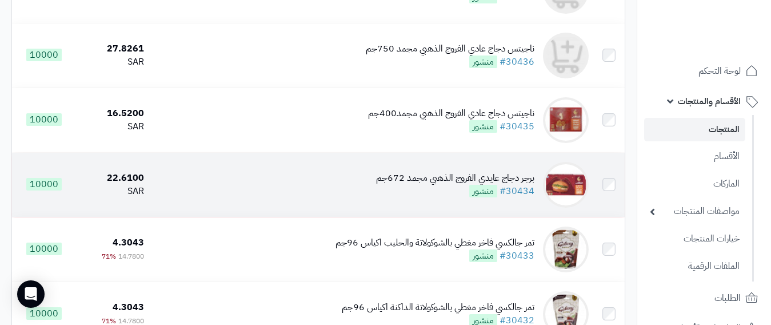
click at [516, 185] on div "برجر دجاج عايدي الفروج الذهبي مجمد 672جم" at bounding box center [455, 177] width 158 height 13
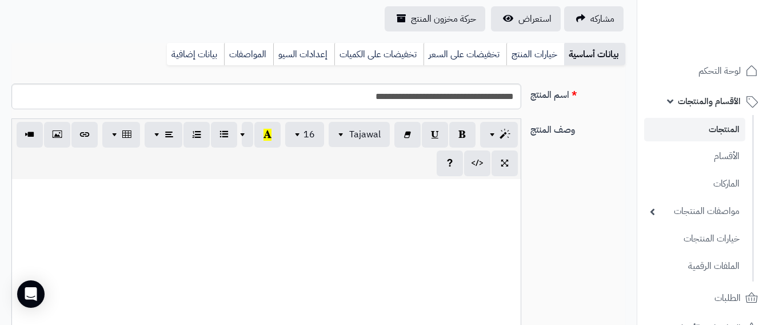
scroll to position [114, 0]
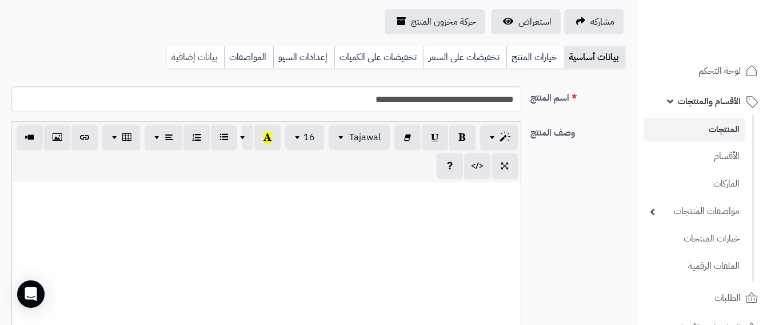
click at [190, 57] on link "بيانات إضافية" at bounding box center [195, 57] width 57 height 23
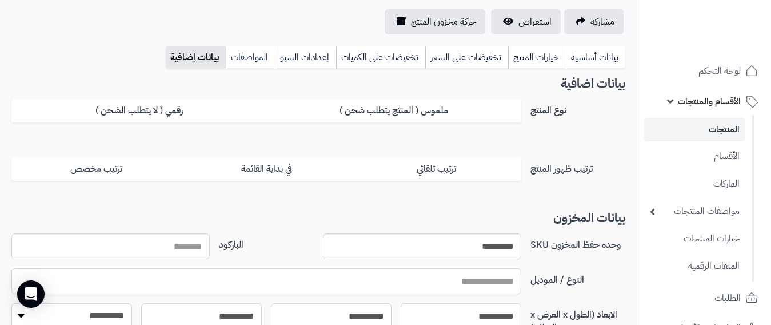
scroll to position [0, 0]
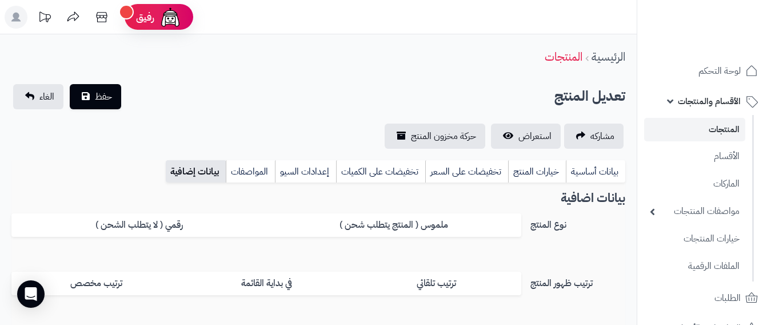
click at [723, 125] on link "المنتجات" at bounding box center [694, 129] width 101 height 23
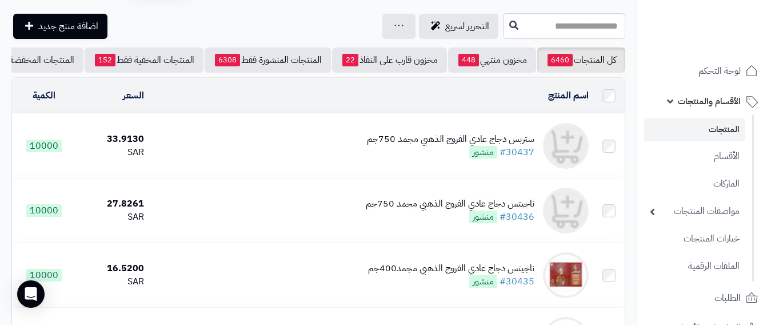
scroll to position [57, 0]
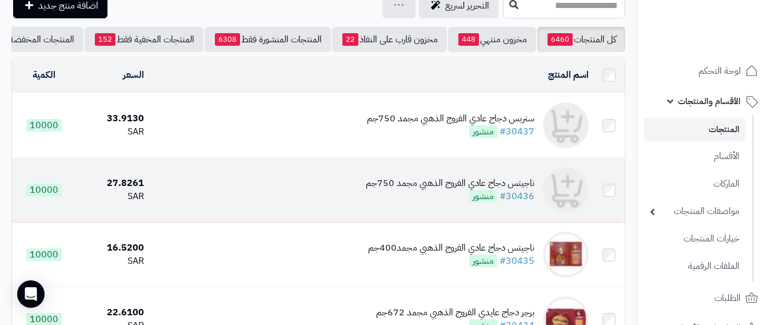
click at [528, 187] on div "ناجيتس دجاج عادي الفروج الذهبي مجمد 750جم" at bounding box center [450, 183] width 169 height 13
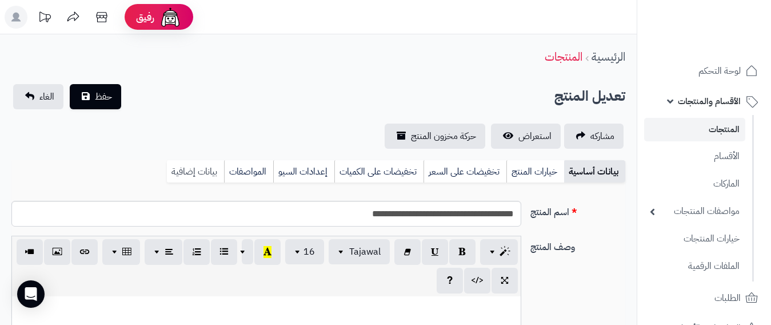
click at [211, 170] on link "بيانات إضافية" at bounding box center [195, 171] width 57 height 23
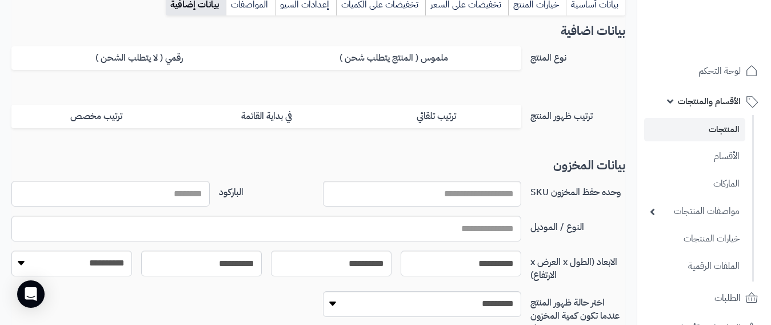
scroll to position [171, 0]
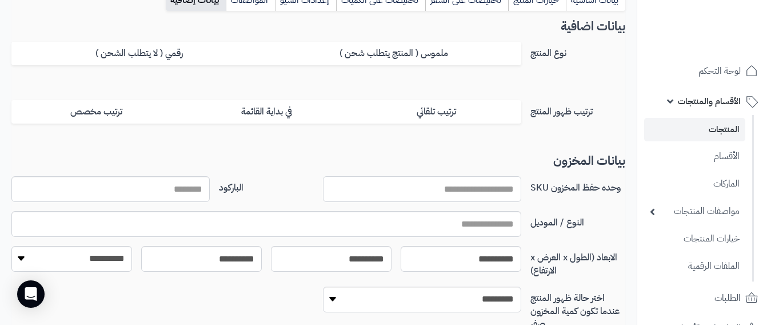
click at [478, 192] on input "وحده حفظ المخزون SKU" at bounding box center [422, 189] width 198 height 26
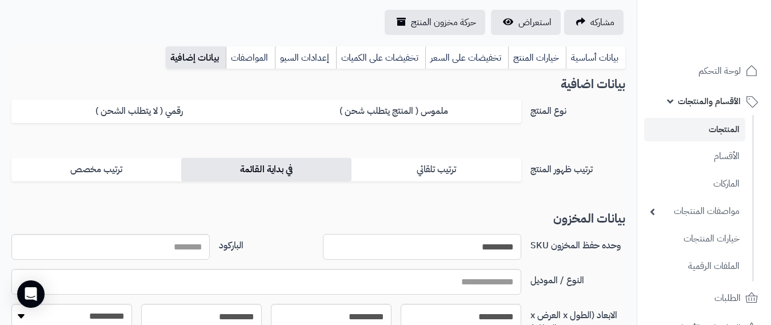
scroll to position [0, 0]
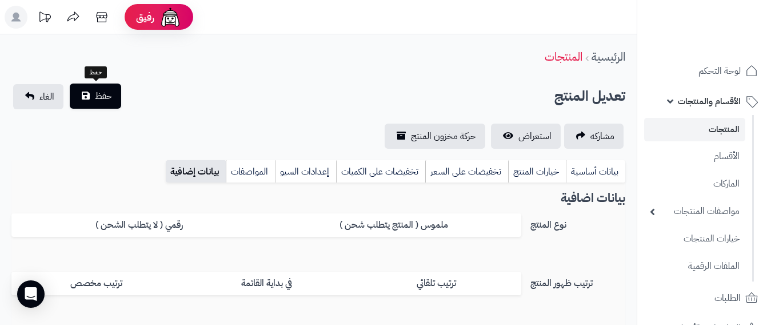
type input "*********"
click at [113, 94] on button "حفظ" at bounding box center [95, 95] width 51 height 25
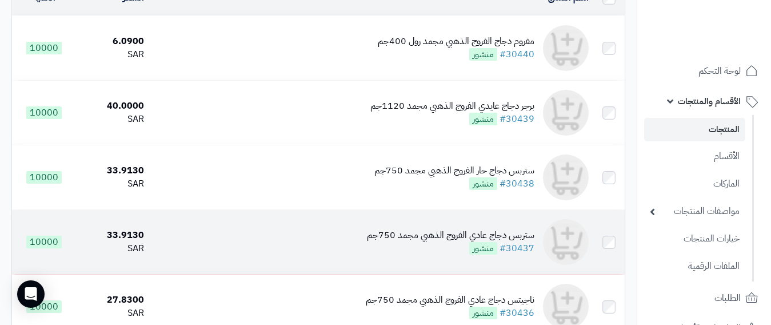
scroll to position [114, 0]
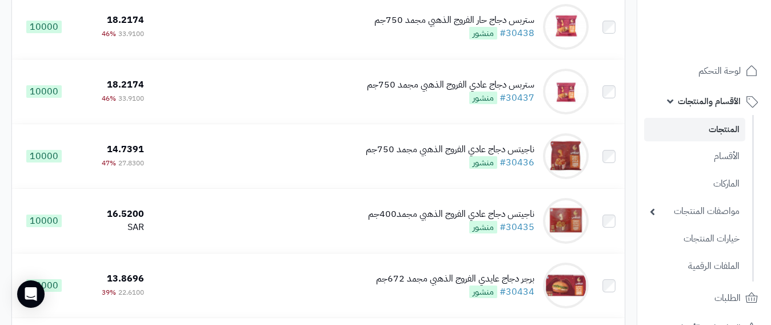
scroll to position [286, 0]
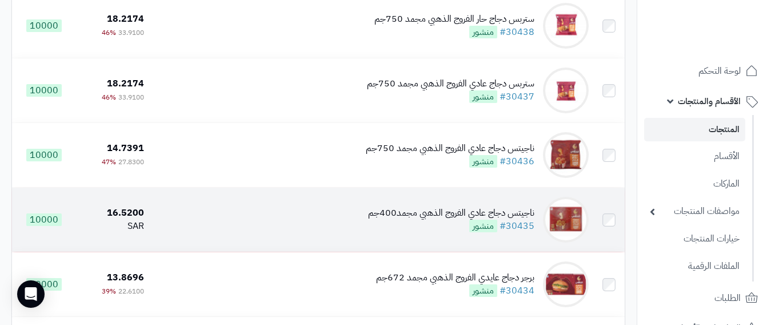
click at [454, 218] on div "ناجيتس دجاج عادي الفروج الذهبي مجمد400جم" at bounding box center [451, 212] width 166 height 13
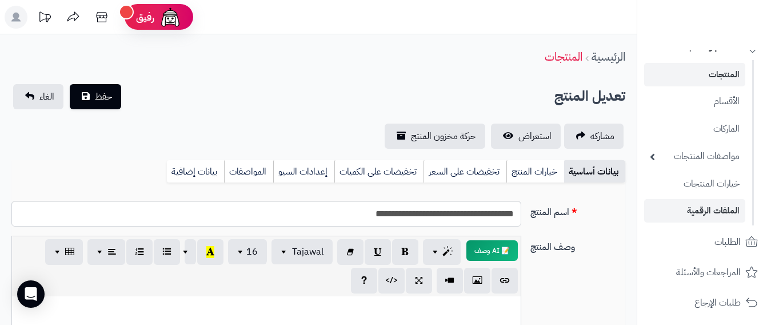
scroll to position [114, 0]
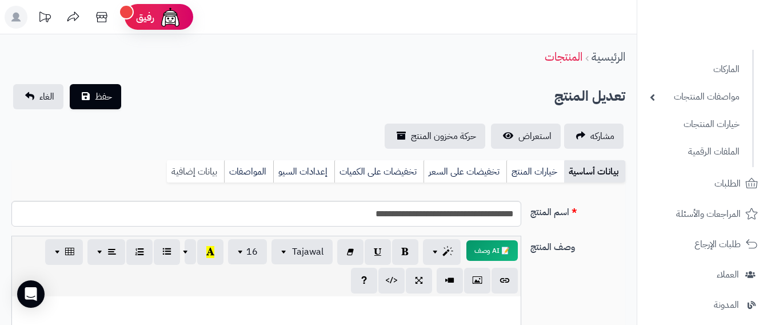
click at [206, 167] on link "بيانات إضافية" at bounding box center [195, 171] width 57 height 23
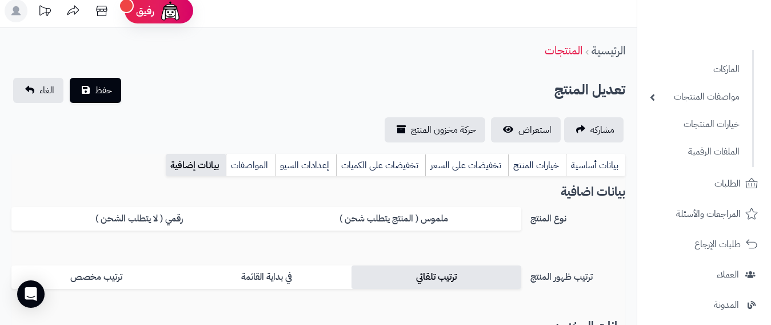
scroll to position [0, 0]
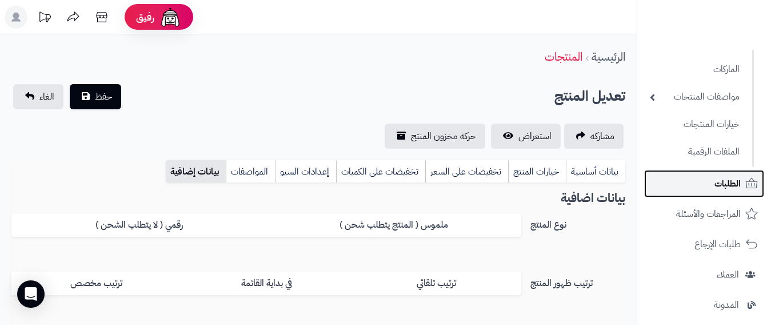
click at [707, 179] on link "الطلبات" at bounding box center [704, 183] width 120 height 27
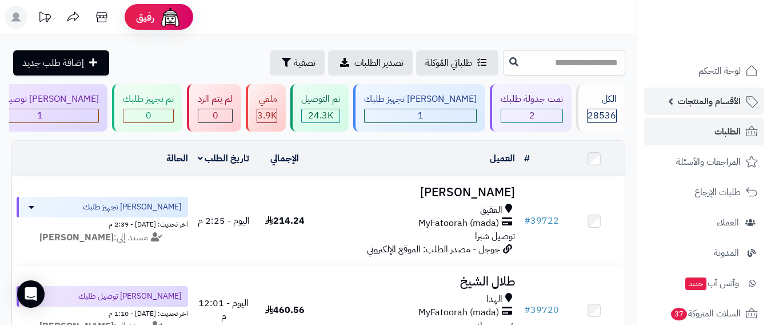
click at [705, 102] on span "الأقسام والمنتجات" at bounding box center [709, 101] width 63 height 16
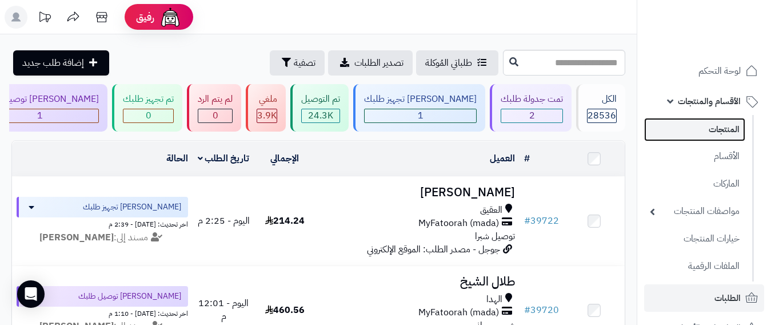
click at [706, 127] on link "المنتجات" at bounding box center [694, 129] width 101 height 23
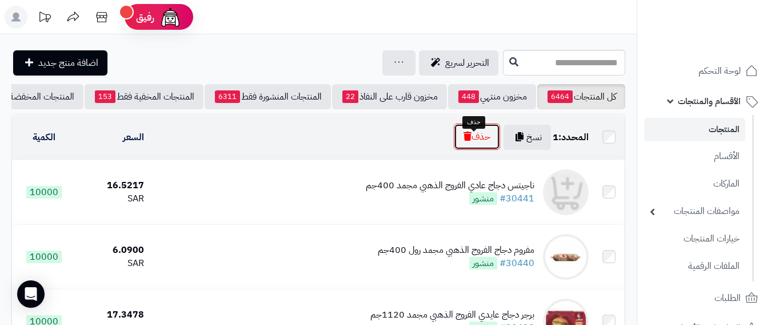
click at [464, 141] on icon "button" at bounding box center [468, 135] width 8 height 9
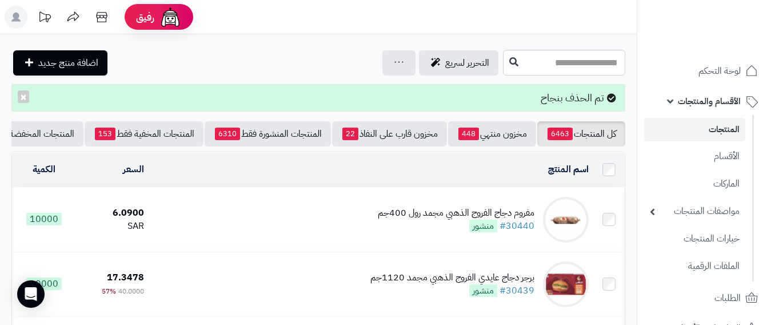
click at [708, 129] on link "المنتجات" at bounding box center [694, 129] width 101 height 23
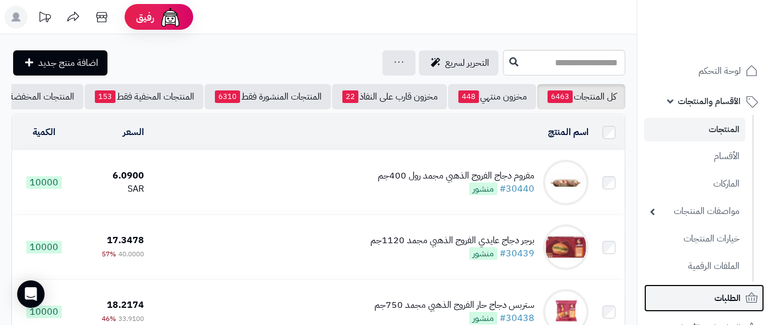
click at [741, 288] on link "الطلبات" at bounding box center [704, 297] width 120 height 27
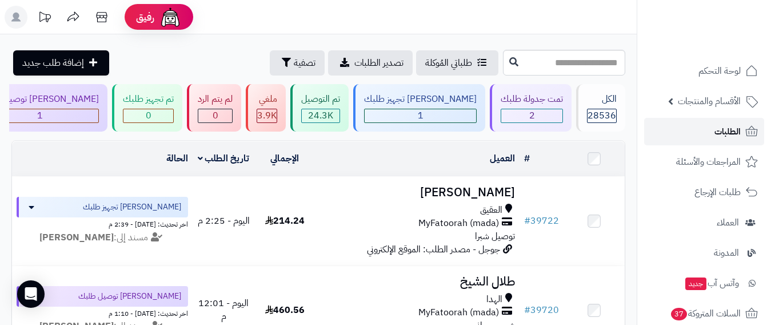
click at [727, 130] on span "الطلبات" at bounding box center [728, 131] width 26 height 16
click at [705, 106] on span "الأقسام والمنتجات" at bounding box center [709, 101] width 63 height 16
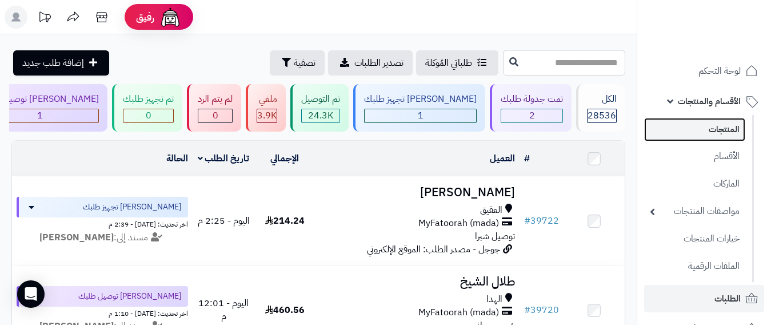
click at [700, 134] on link "المنتجات" at bounding box center [694, 129] width 101 height 23
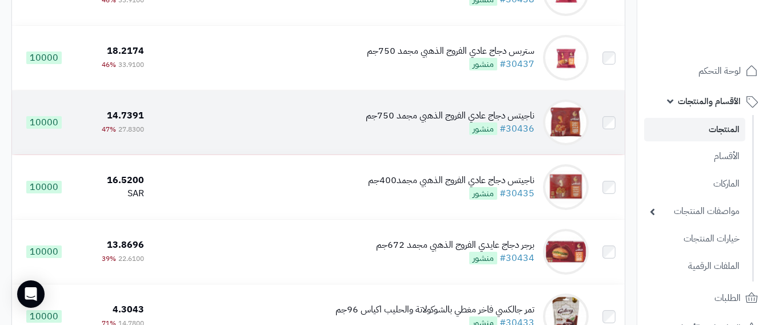
scroll to position [343, 0]
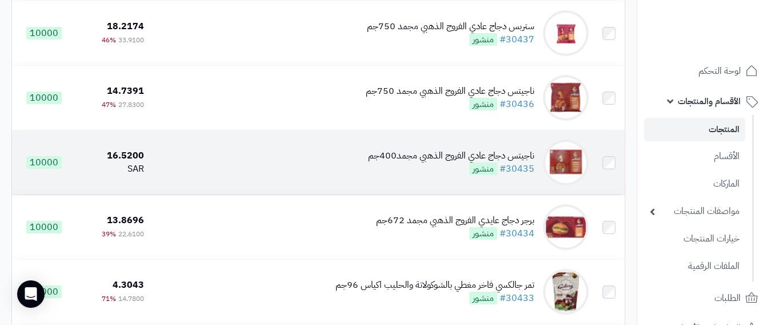
click at [521, 162] on div "ناجيتس دجاج عادي الفروج الذهبي مجمد400جم" at bounding box center [451, 155] width 166 height 13
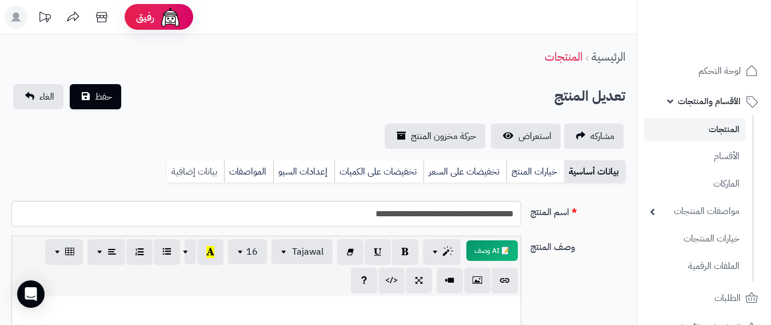
click at [206, 169] on link "بيانات إضافية" at bounding box center [195, 171] width 57 height 23
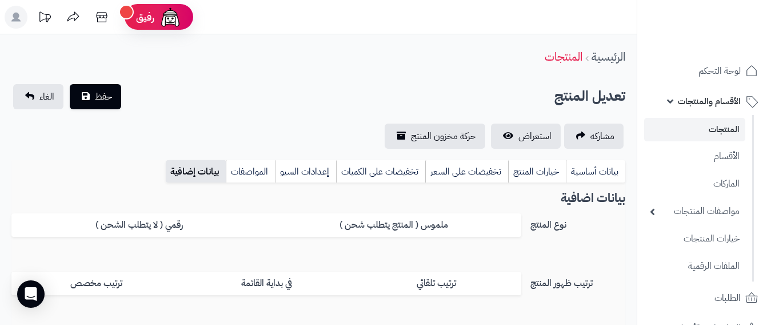
scroll to position [171, 0]
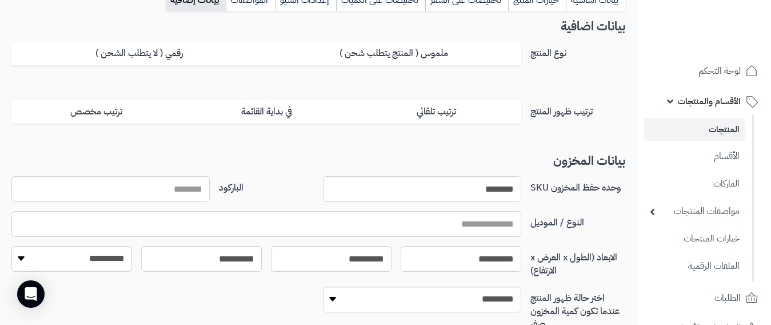
click at [441, 195] on input "********" at bounding box center [422, 189] width 198 height 26
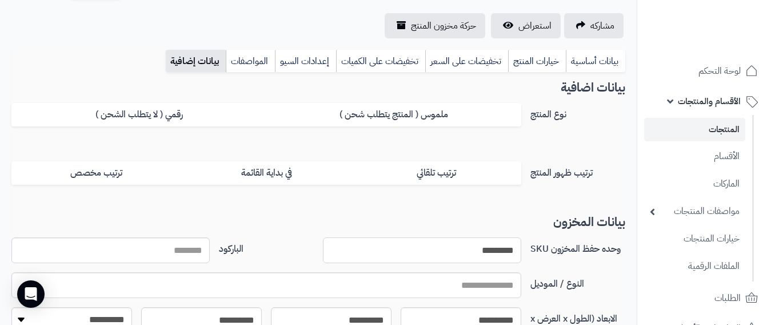
scroll to position [0, 0]
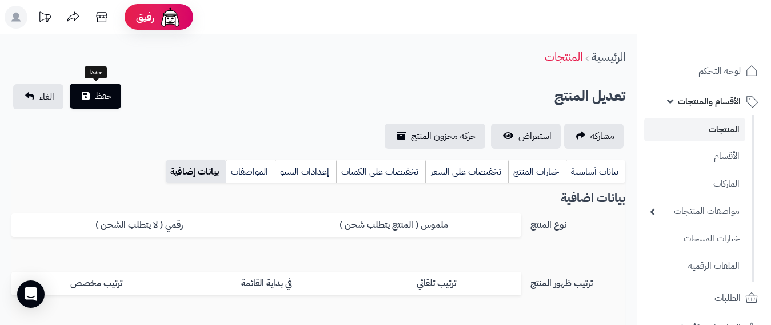
type input "*********"
click at [106, 102] on span "حفظ" at bounding box center [103, 96] width 17 height 14
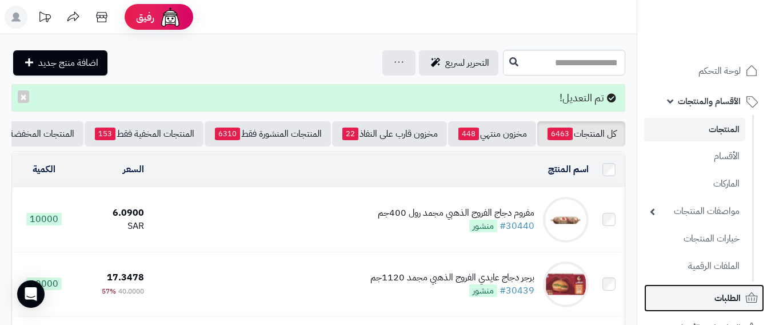
click at [728, 296] on span "الطلبات" at bounding box center [728, 298] width 26 height 16
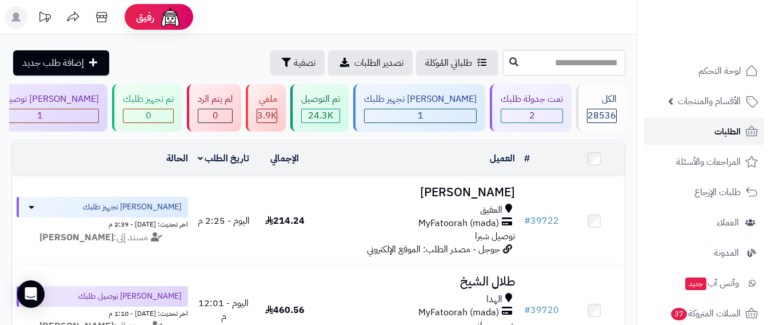
click at [717, 137] on span "الطلبات" at bounding box center [728, 131] width 26 height 16
